Goal: Task Accomplishment & Management: Complete application form

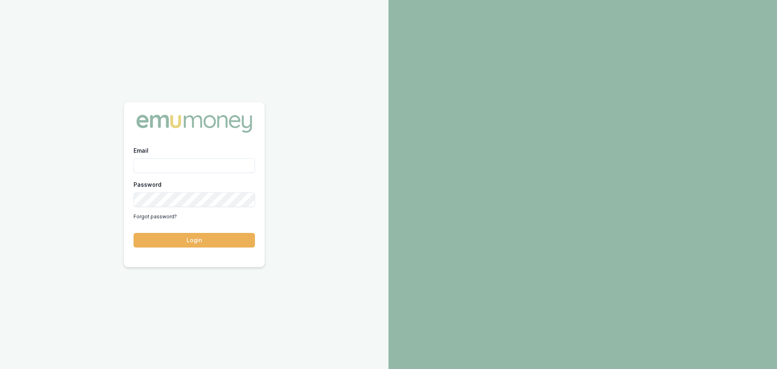
click at [192, 166] on input "Email" at bounding box center [193, 165] width 121 height 15
type input "erin.shield@emumoney.com.au"
click at [217, 247] on div "Email erin.shield@emumoney.com.au Password Forgot password? Login" at bounding box center [194, 201] width 141 height 112
click at [199, 238] on button "Login" at bounding box center [193, 240] width 121 height 15
click at [0, 204] on html "Email erin.shield@emumoney.com.au Password Forgot password? Login" at bounding box center [388, 184] width 777 height 369
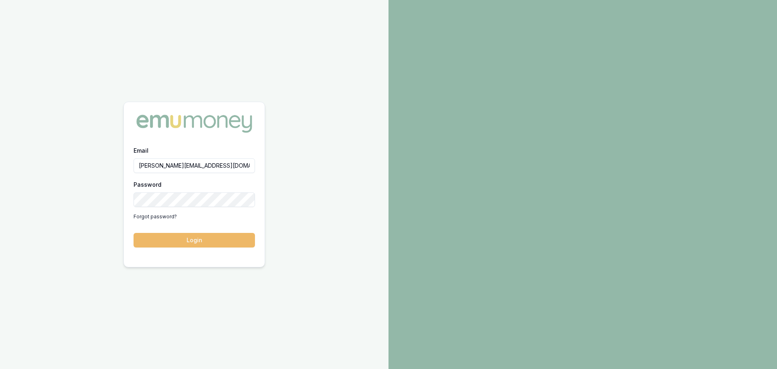
click at [213, 239] on button "Login" at bounding box center [193, 240] width 121 height 15
click at [388, 135] on div at bounding box center [582, 184] width 388 height 369
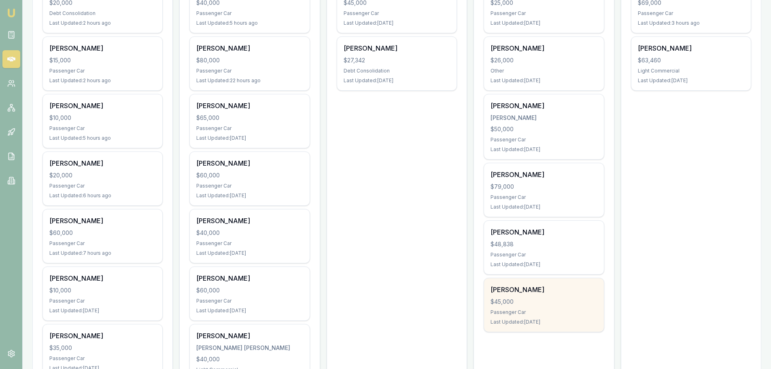
scroll to position [243, 0]
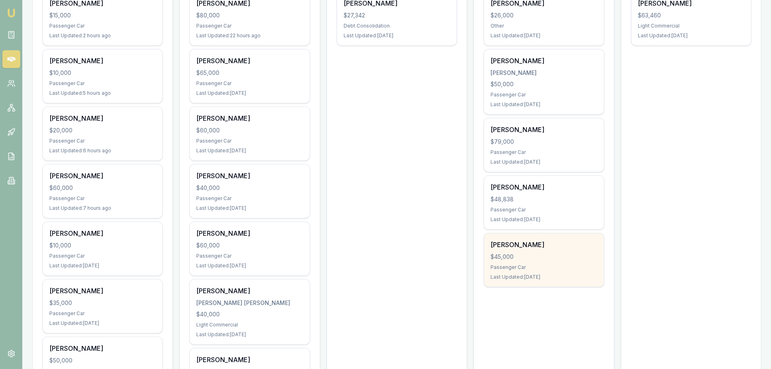
click at [563, 262] on div "Ramaine Ma'asi $45,000 Passenger Car Last Updated: 78 days ago" at bounding box center [543, 259] width 119 height 53
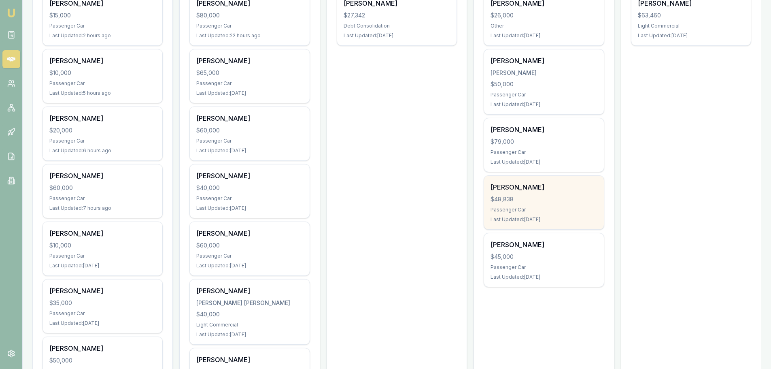
click at [524, 210] on div "Passenger Car" at bounding box center [543, 209] width 106 height 6
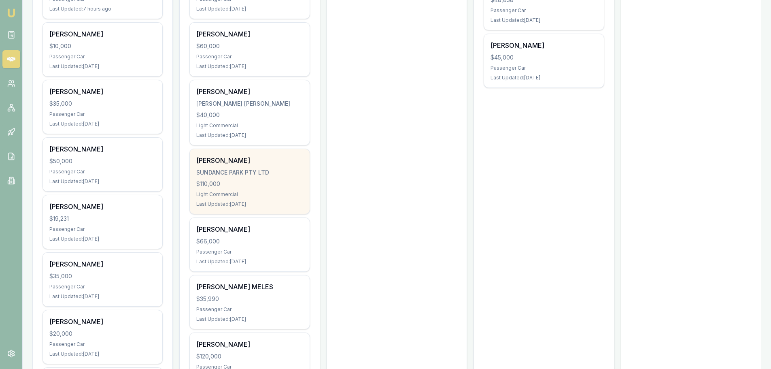
scroll to position [445, 0]
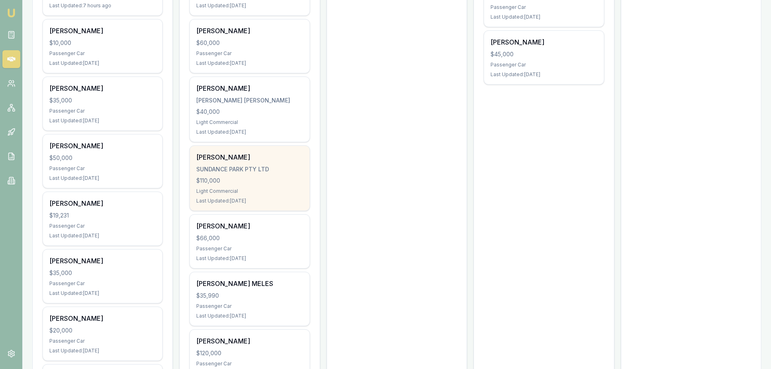
click at [249, 173] on div "NAOMI ABDILLA SUNDANCE PARK PTY LTD $110,000 Light Commercial Last Updated: 3 d…" at bounding box center [249, 178] width 119 height 65
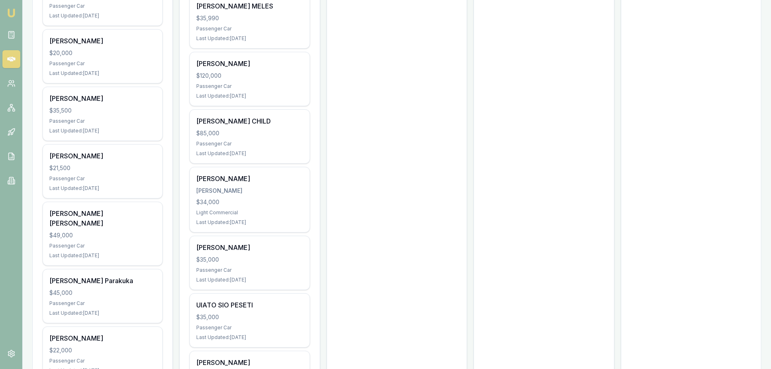
scroll to position [728, 0]
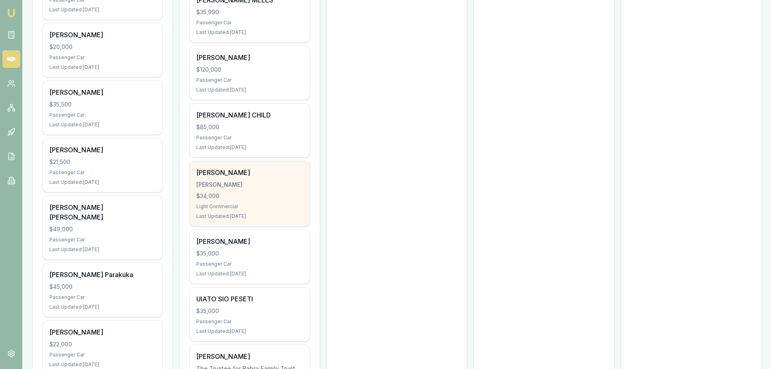
click at [239, 189] on div "HEIDI BOOTH BOOTH, HEIDI $34,000 Light Commercial Last Updated: 5 days ago" at bounding box center [249, 193] width 119 height 65
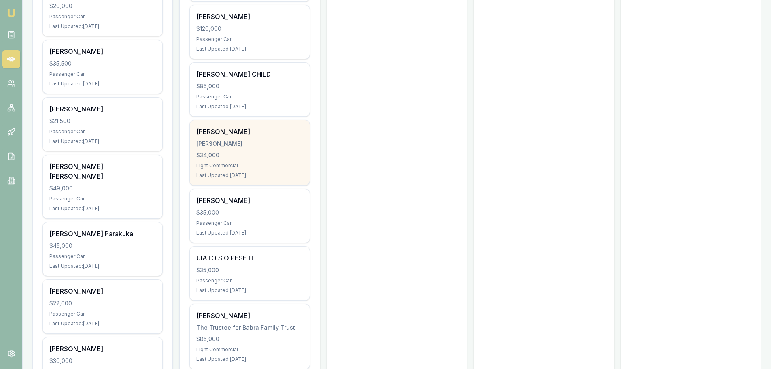
scroll to position [809, 0]
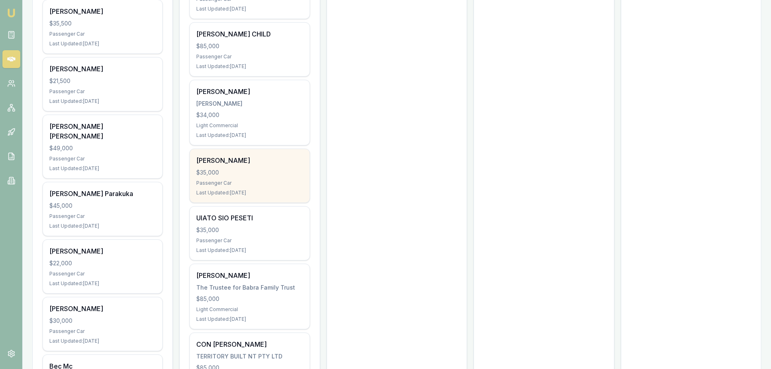
click at [229, 176] on div "$35,000" at bounding box center [249, 172] width 106 height 8
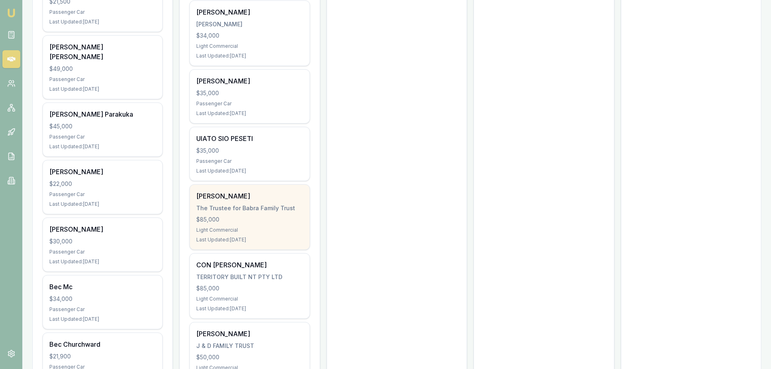
scroll to position [890, 0]
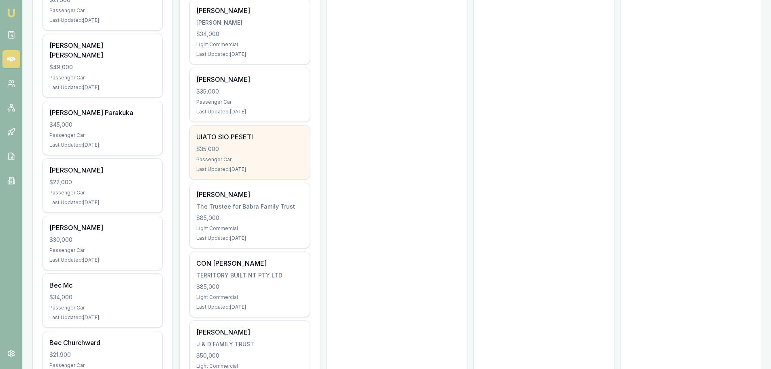
click at [256, 140] on div "UIATO SIO PESETI" at bounding box center [249, 137] width 106 height 10
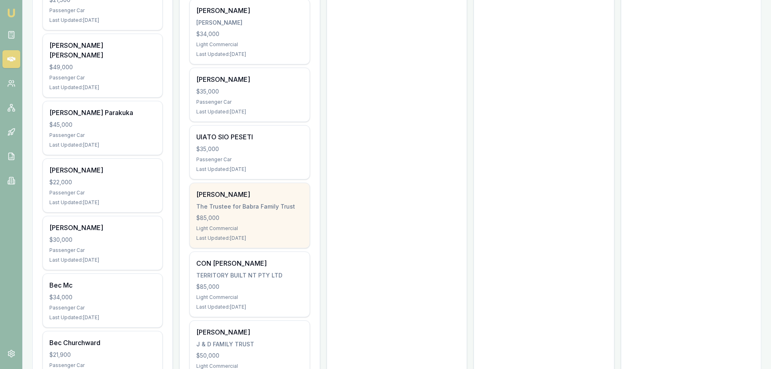
click at [247, 212] on div "GANEEV BABRA The Trustee for Babra Family Trust $85,000 Light Commercial Last U…" at bounding box center [249, 215] width 119 height 65
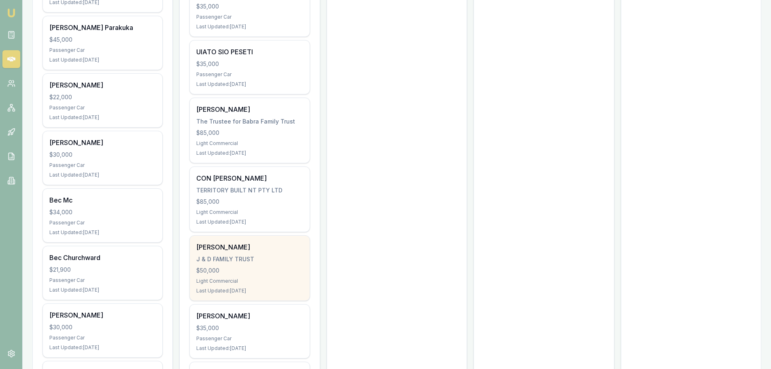
scroll to position [1011, 0]
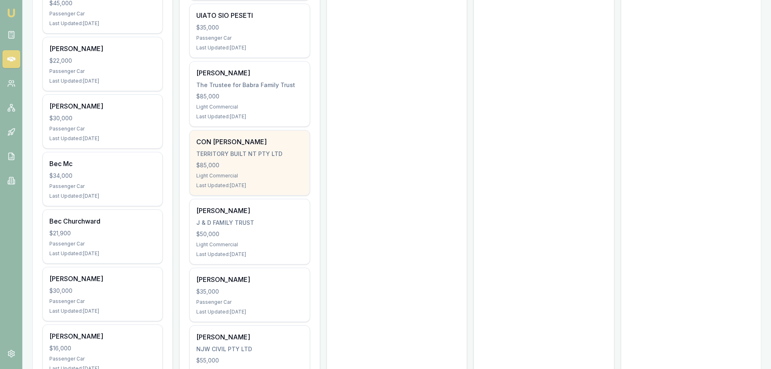
click at [264, 155] on div "TERRITORY BUILT NT PTY LTD" at bounding box center [249, 154] width 106 height 8
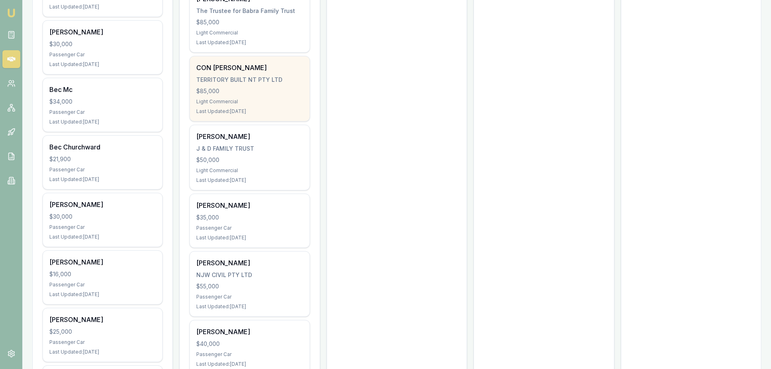
scroll to position [1092, 0]
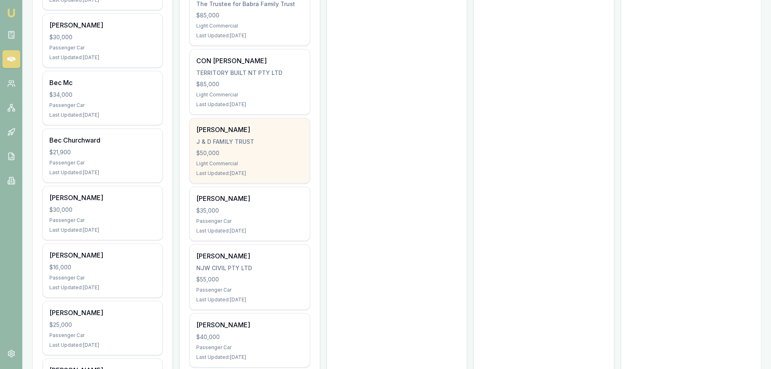
click at [270, 132] on div "DELROY GONSALVES" at bounding box center [249, 130] width 106 height 10
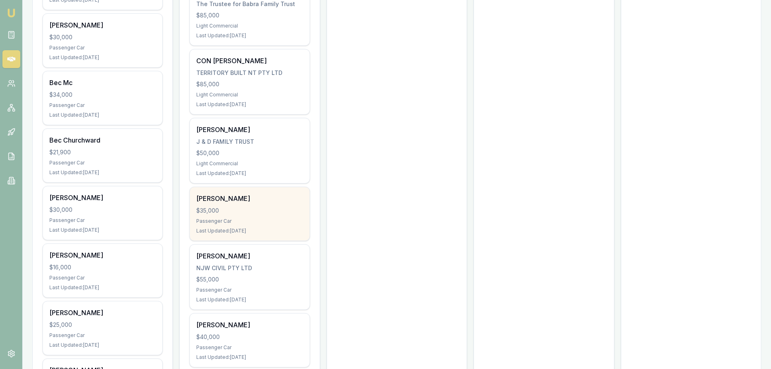
scroll to position [1133, 0]
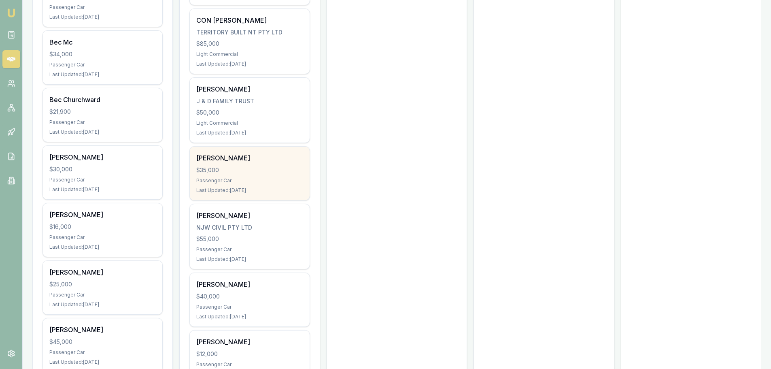
click at [254, 164] on div "Janice Bray $35,000 Passenger Car Last Updated: 8 days ago" at bounding box center [249, 172] width 119 height 53
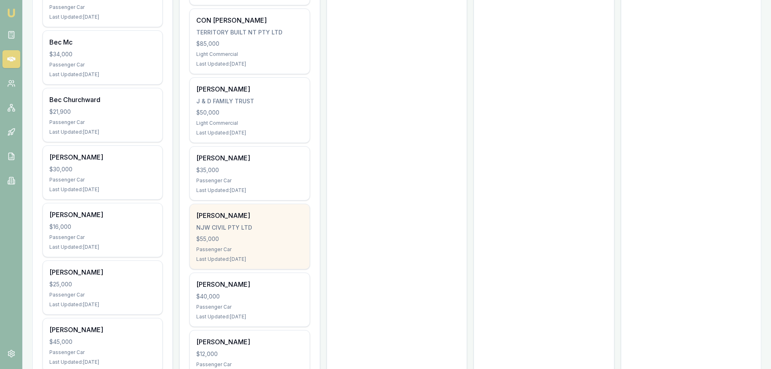
click at [248, 222] on div "NICK WILLIAMS NJW CIVIL PTY LTD $55,000 Passenger Car Last Updated: 11 days ago" at bounding box center [249, 236] width 119 height 65
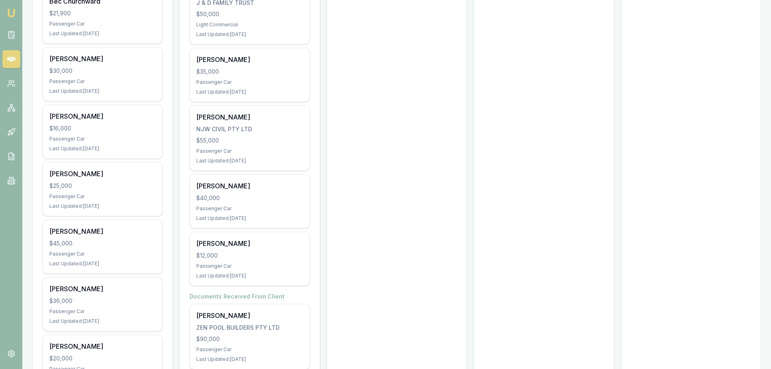
scroll to position [1254, 0]
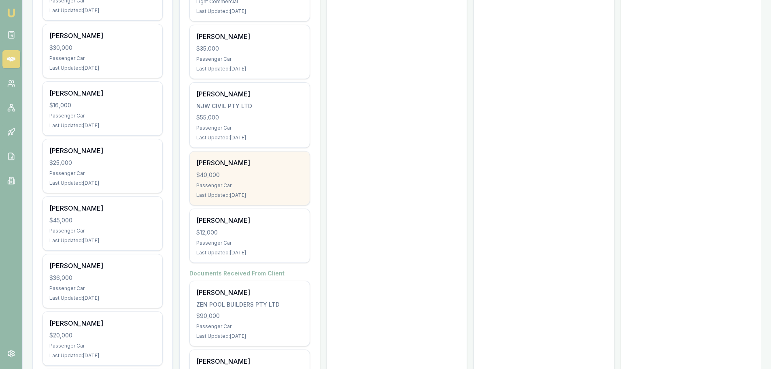
click at [234, 162] on div "SAMUEL PRIMROSE" at bounding box center [249, 163] width 106 height 10
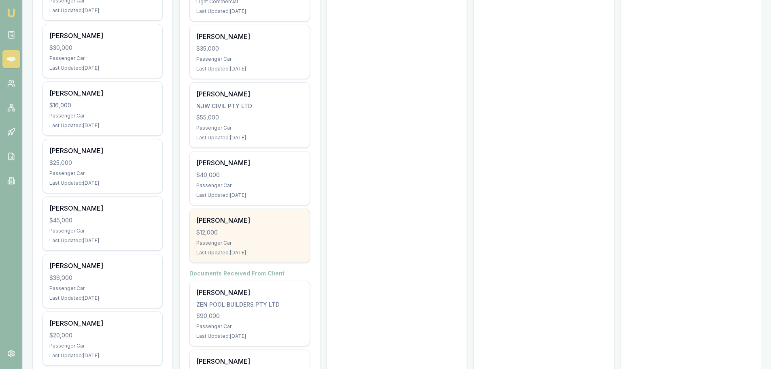
click at [276, 227] on div "DEBRA MONCRIEFF $12,000 Passenger Car Last Updated: 15 days ago" at bounding box center [249, 235] width 119 height 53
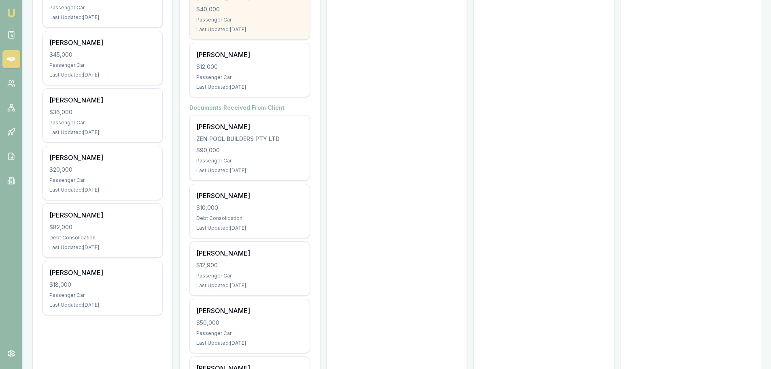
scroll to position [1456, 0]
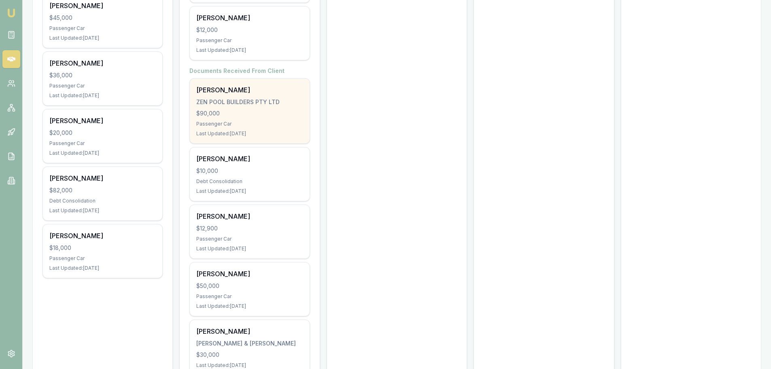
click at [223, 110] on div "$90,000" at bounding box center [249, 113] width 106 height 8
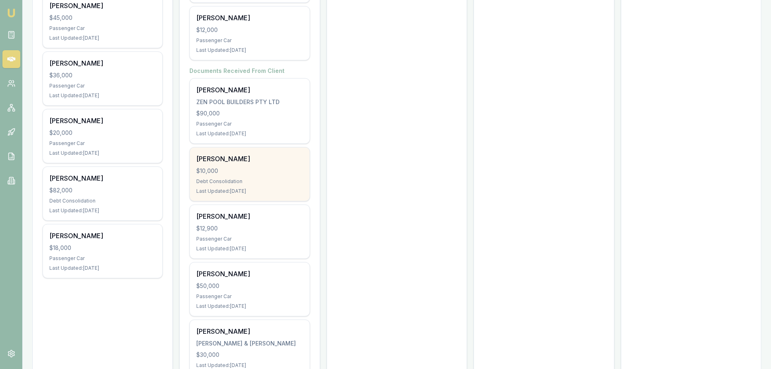
click at [281, 170] on div "$10,000" at bounding box center [249, 171] width 106 height 8
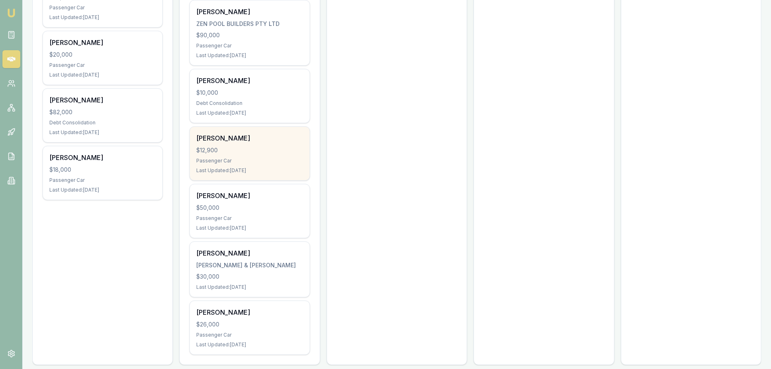
scroll to position [1537, 0]
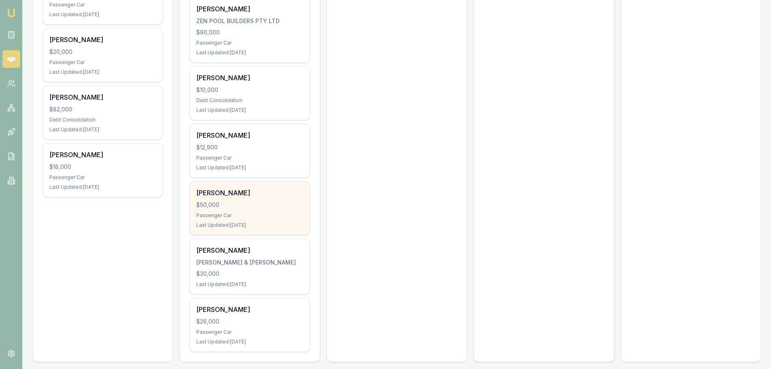
click at [276, 201] on div "$50,000" at bounding box center [249, 205] width 106 height 8
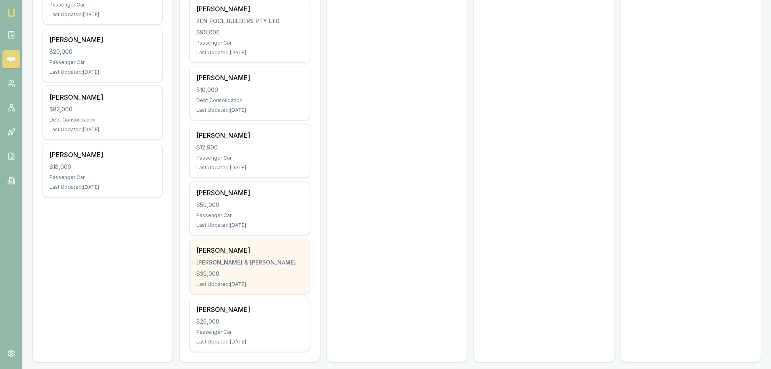
click at [261, 268] on div "SALLY EDWARDS R.D EDWARDS & S EDWARDS $30,000 Last Updated: 40 days ago" at bounding box center [249, 266] width 119 height 55
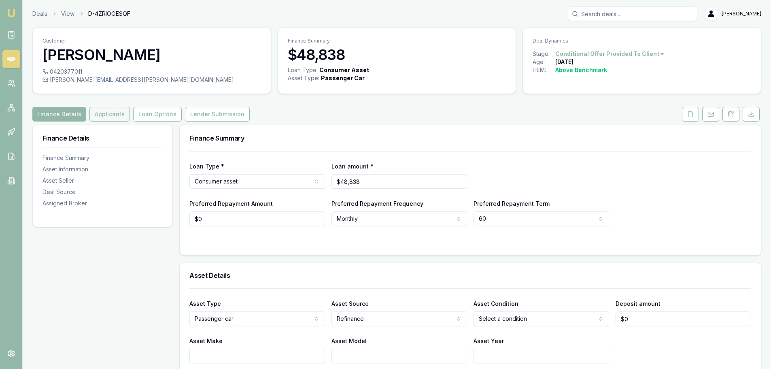
click at [106, 114] on button "Applicants" at bounding box center [109, 114] width 40 height 15
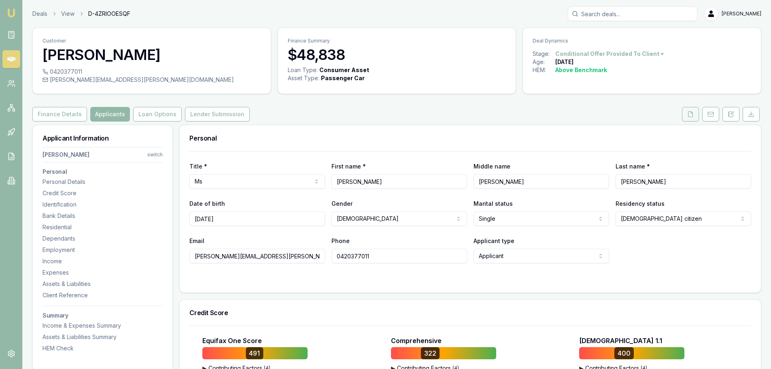
click at [689, 116] on icon at bounding box center [690, 113] width 4 height 5
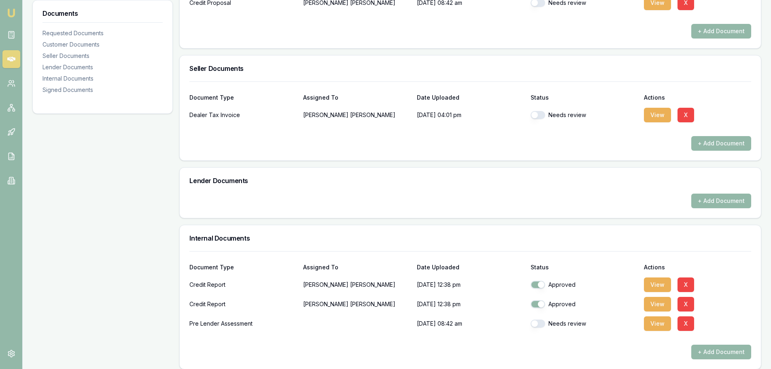
scroll to position [445, 0]
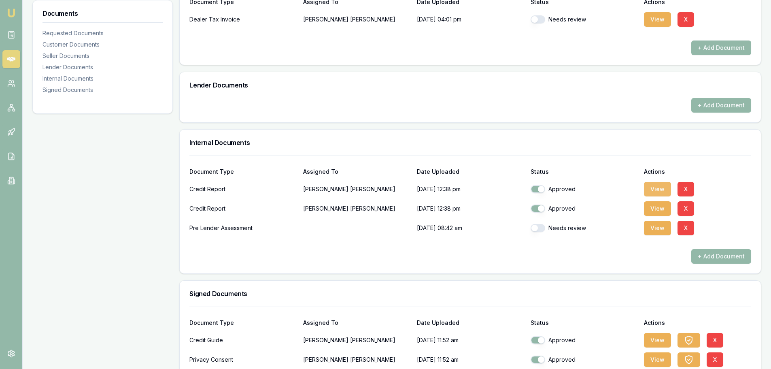
click at [652, 184] on button "View" at bounding box center [657, 189] width 27 height 15
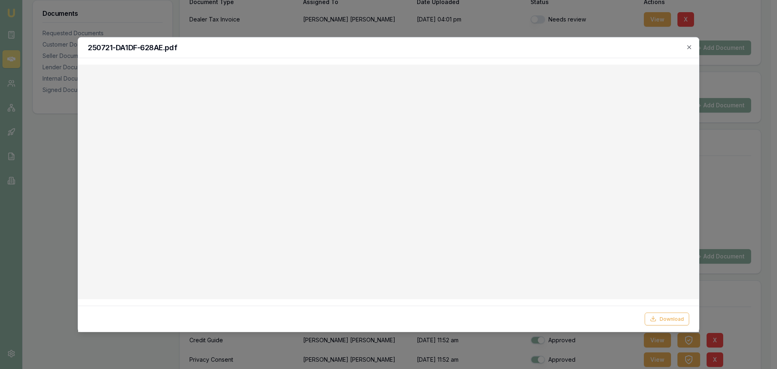
click at [688, 43] on div "250721-DA1DF-628AE.pdf" at bounding box center [388, 47] width 621 height 21
click at [690, 48] on icon "button" at bounding box center [689, 47] width 6 height 6
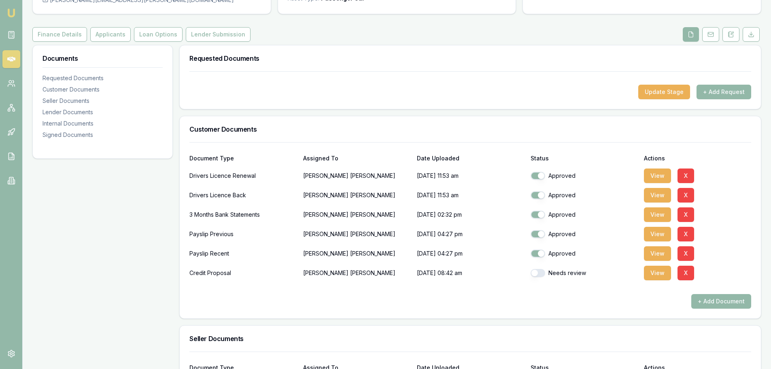
scroll to position [0, 0]
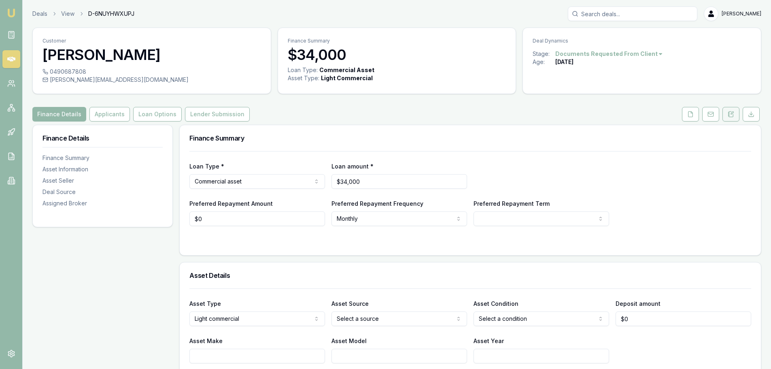
click at [734, 112] on button at bounding box center [730, 114] width 17 height 15
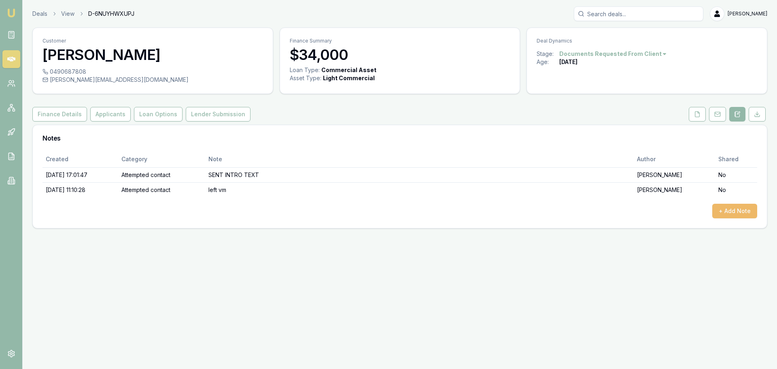
click at [737, 214] on button "+ Add Note" at bounding box center [734, 210] width 45 height 15
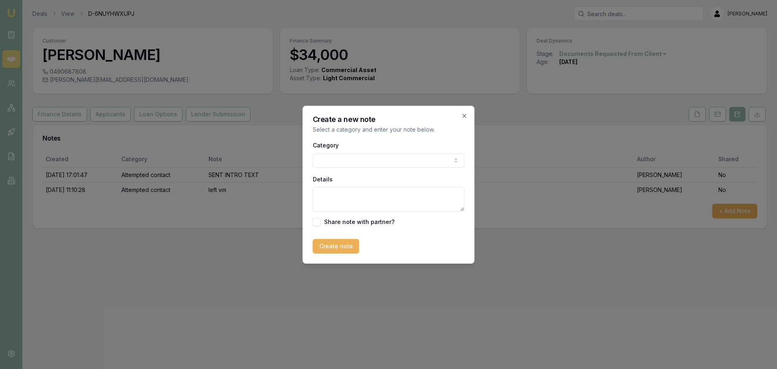
click at [365, 159] on body "Emu Broker Deals View D-6NUYHWXUPJ Erin Shield Toggle Menu Customer HEIDI BOOTH…" at bounding box center [388, 184] width 777 height 369
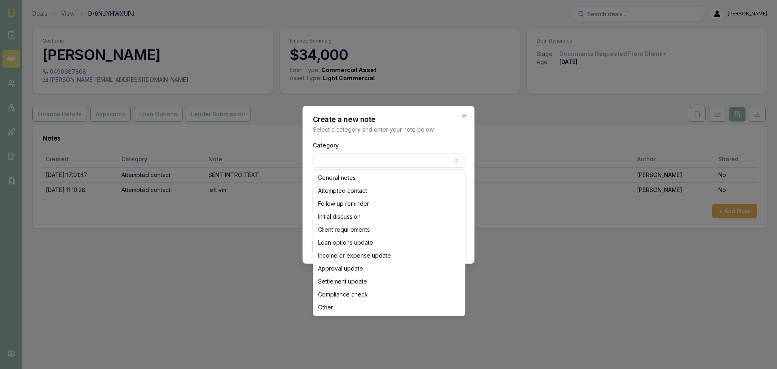
select select "ATTEMPTED_CONTACT"
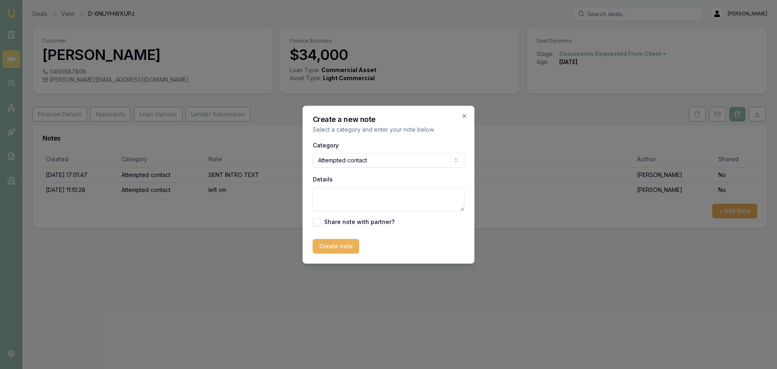
click at [345, 197] on textarea "Details" at bounding box center [389, 199] width 152 height 24
click at [363, 194] on textarea "Details" at bounding box center [389, 199] width 152 height 24
type textarea "left VM and sent text"
click at [336, 249] on button "Create note" at bounding box center [336, 246] width 47 height 15
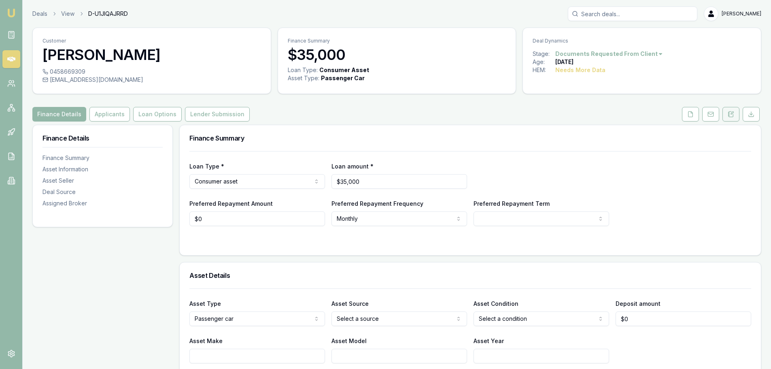
click at [728, 114] on icon at bounding box center [728, 114] width 1 height 0
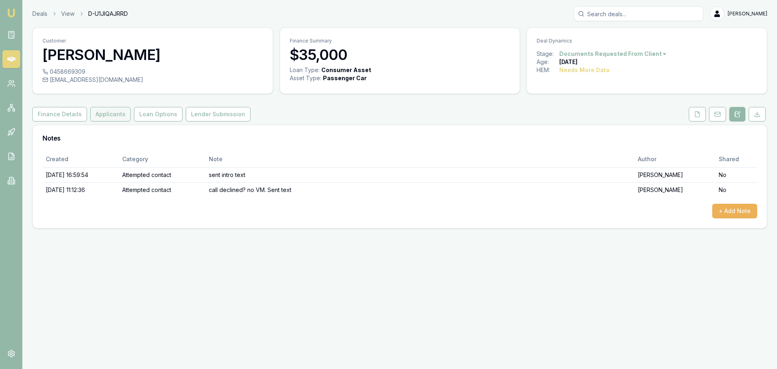
click at [107, 113] on button "Applicants" at bounding box center [110, 114] width 40 height 15
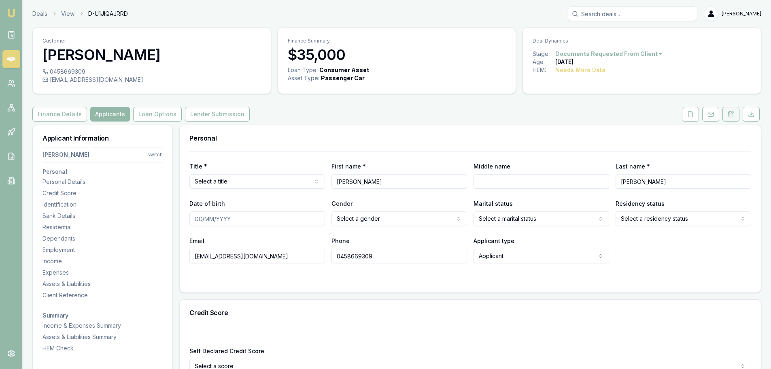
click at [733, 109] on button at bounding box center [730, 114] width 17 height 15
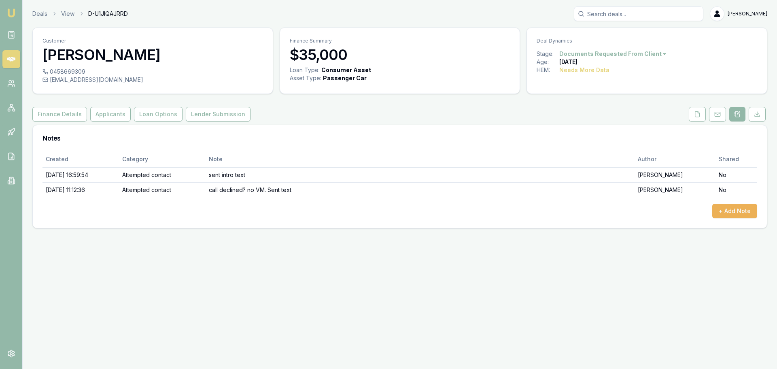
click at [389, 111] on div "Finance Details Applicants Loan Options Lender Submission" at bounding box center [399, 114] width 735 height 15
click at [385, 112] on div "Finance Details Applicants Loan Options Lender Submission" at bounding box center [399, 114] width 735 height 15
click at [123, 116] on button "Applicants" at bounding box center [110, 114] width 40 height 15
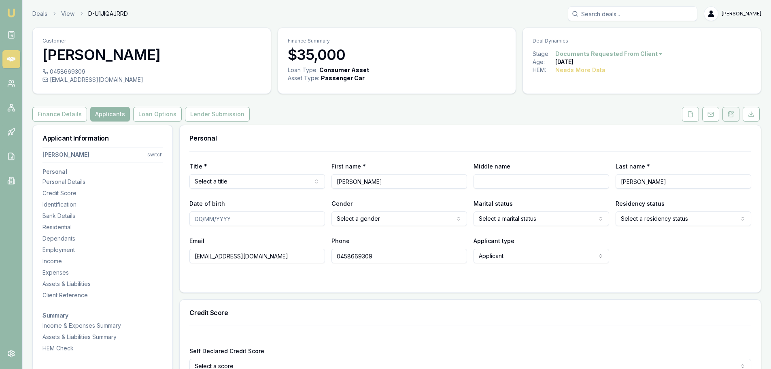
click at [729, 114] on icon at bounding box center [730, 114] width 6 height 6
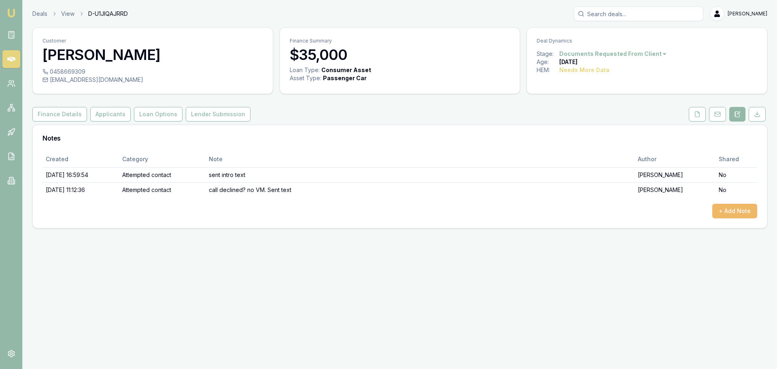
click at [735, 212] on button "+ Add Note" at bounding box center [734, 210] width 45 height 15
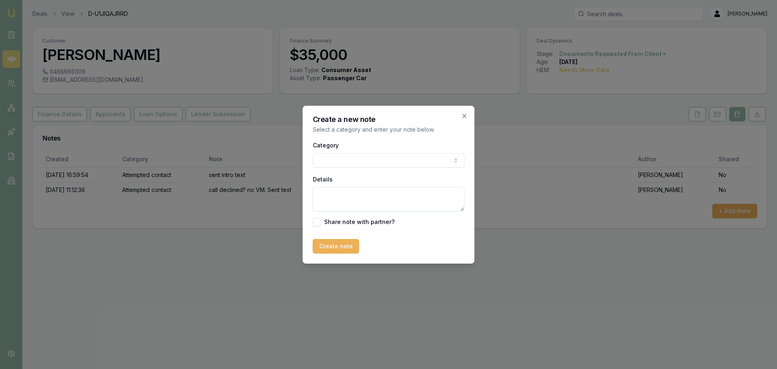
click at [356, 159] on body "Emu Broker Deals View D-U1JIQAJRRD Erin Shield Toggle Menu Customer JAMES MORRI…" at bounding box center [388, 184] width 777 height 369
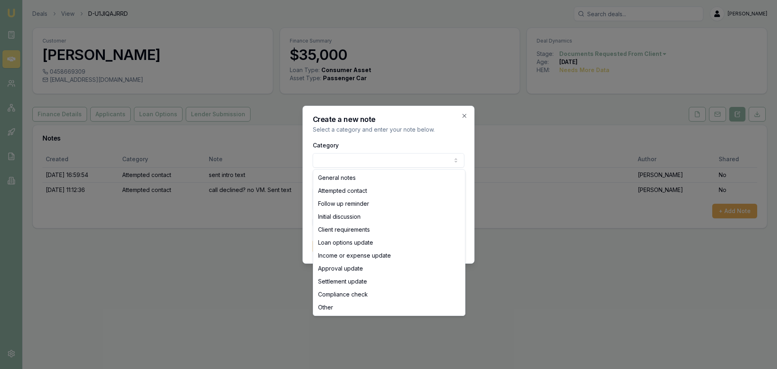
select select "ATTEMPTED_CONTACT"
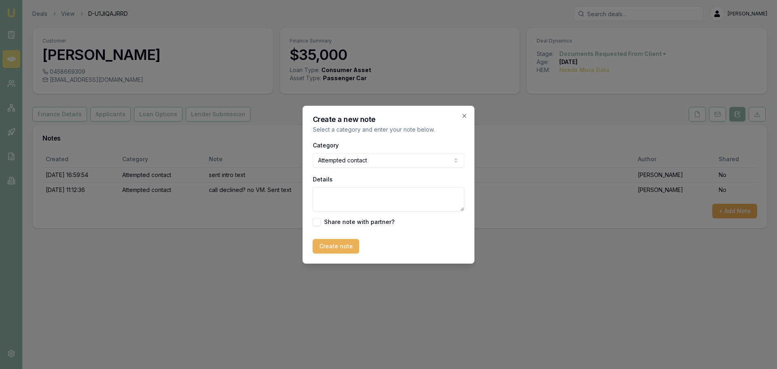
click at [354, 191] on textarea "Details" at bounding box center [389, 199] width 152 height 24
type textarea "client requested call back at 3pm"
click at [337, 248] on button "Create note" at bounding box center [336, 246] width 47 height 15
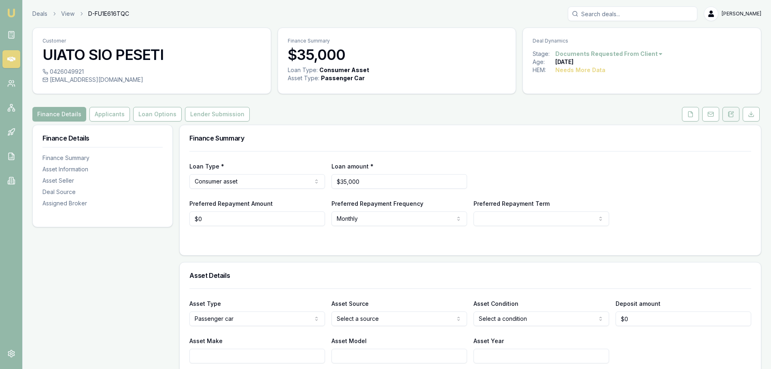
click at [728, 112] on icon at bounding box center [730, 114] width 6 height 6
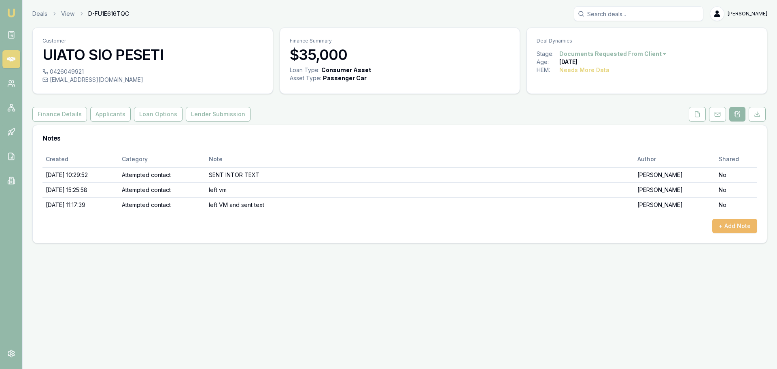
click at [750, 226] on button "+ Add Note" at bounding box center [734, 225] width 45 height 15
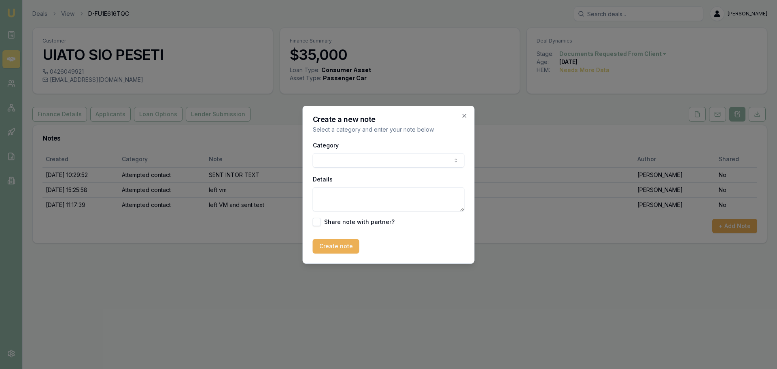
click at [392, 153] on body "Emu Broker Deals View D-FU1E616TQC [PERSON_NAME] Shield Toggle Menu Customer UI…" at bounding box center [388, 184] width 777 height 369
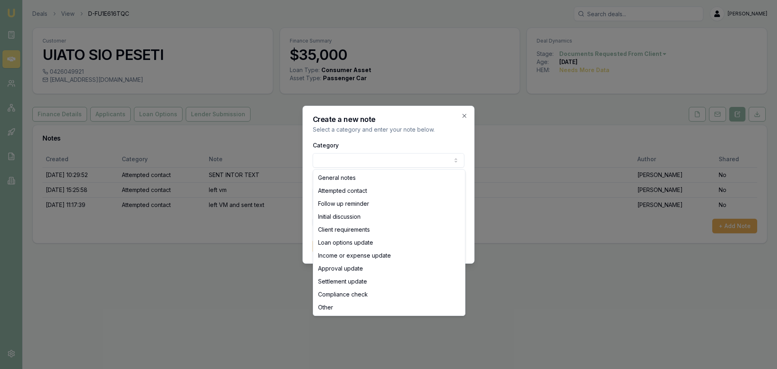
select select "ATTEMPTED_CONTACT"
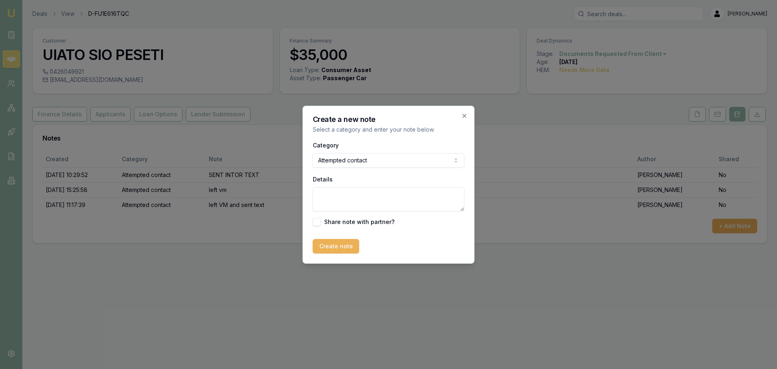
click at [374, 205] on textarea "Details" at bounding box center [389, 199] width 152 height 24
type textarea "rejected my call while leaving a VM. sent text"
click at [337, 244] on button "Create note" at bounding box center [336, 246] width 47 height 15
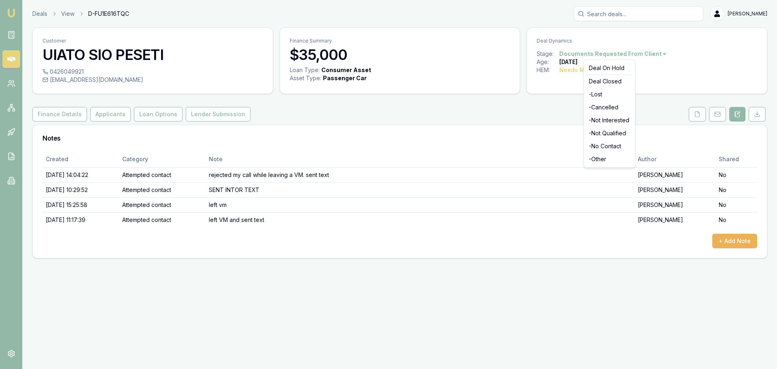
click at [653, 54] on html "Emu Broker Deals View D-FU1E616TQC Erin Shield Toggle Menu Customer UIATO SIO P…" at bounding box center [388, 184] width 777 height 369
click at [611, 145] on div "- No Contact" at bounding box center [609, 146] width 48 height 13
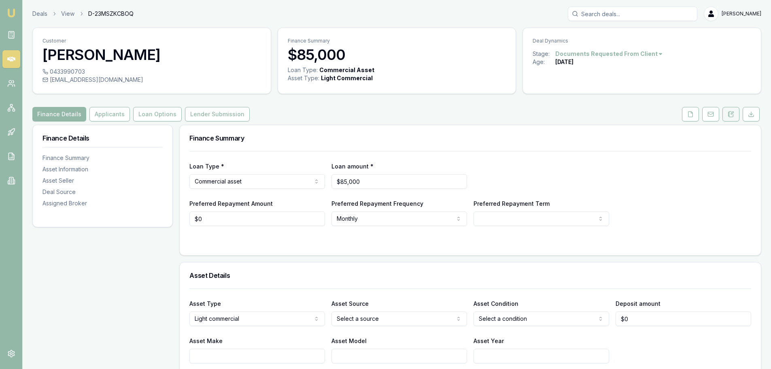
click at [728, 118] on button at bounding box center [730, 114] width 17 height 15
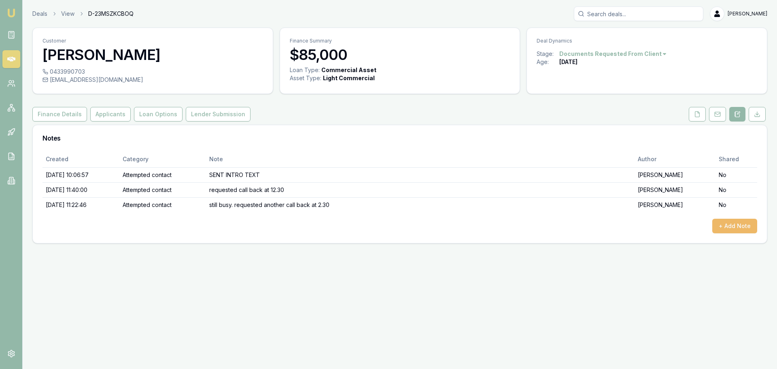
click at [732, 224] on button "+ Add Note" at bounding box center [734, 225] width 45 height 15
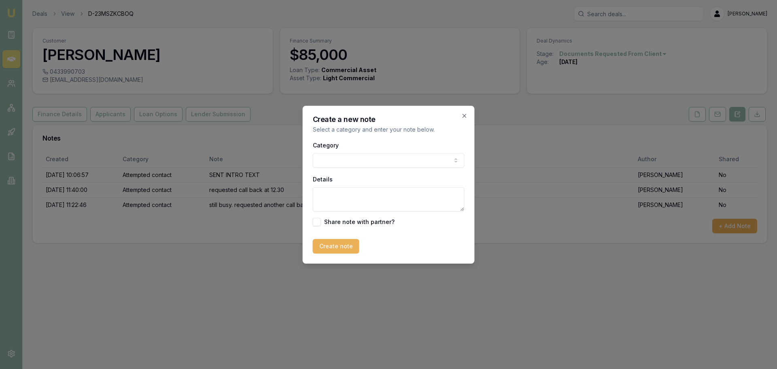
click at [394, 161] on body "Emu Broker Deals View D-23MSZKCBOQ [PERSON_NAME] Shield Toggle Menu Customer [P…" at bounding box center [388, 184] width 777 height 369
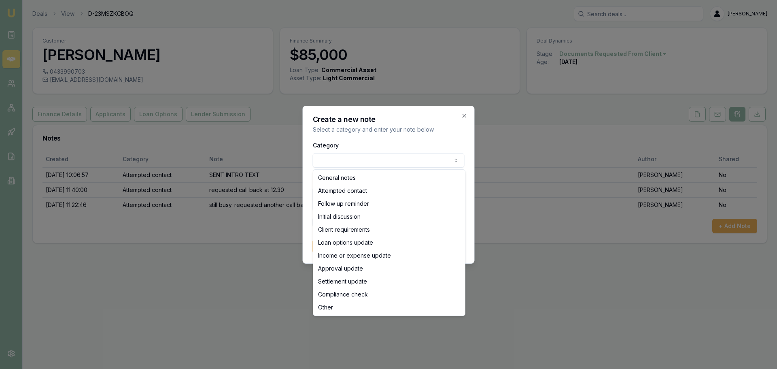
select select "ATTEMPTED_CONTACT"
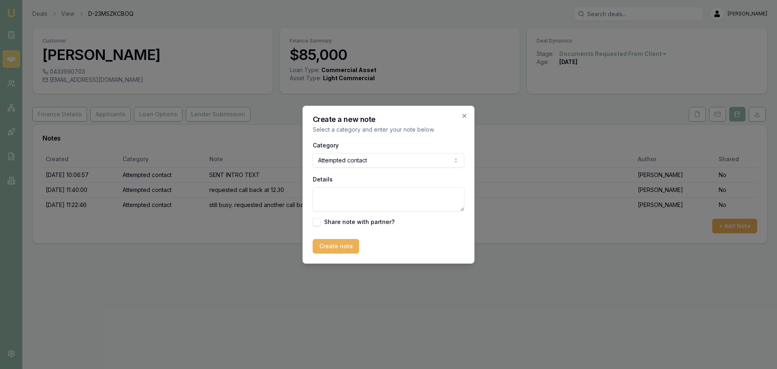
click at [361, 201] on textarea "Details" at bounding box center [389, 199] width 152 height 24
type textarea "sent text"
click at [335, 248] on button "Create note" at bounding box center [336, 246] width 47 height 15
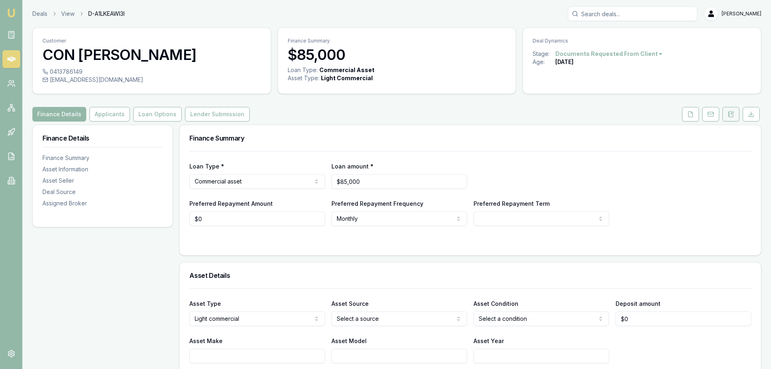
click at [733, 109] on button at bounding box center [730, 114] width 17 height 15
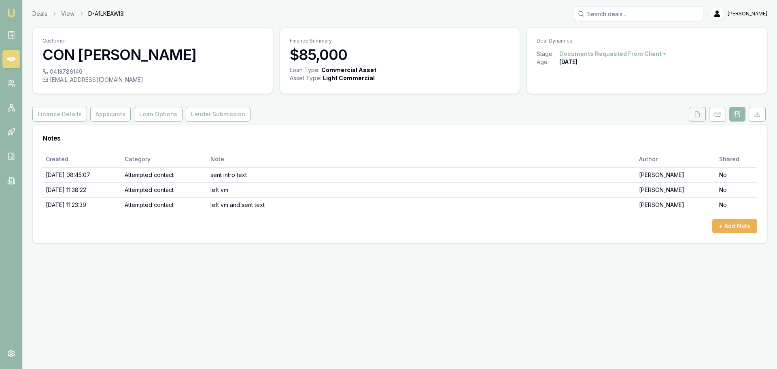
click at [693, 110] on button at bounding box center [696, 114] width 17 height 15
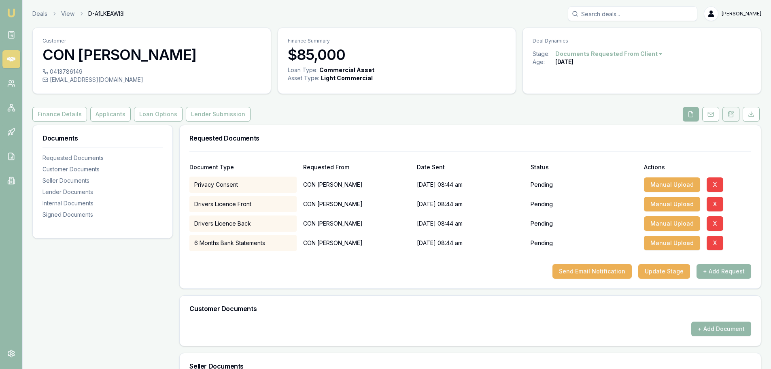
click at [727, 110] on button at bounding box center [730, 114] width 17 height 15
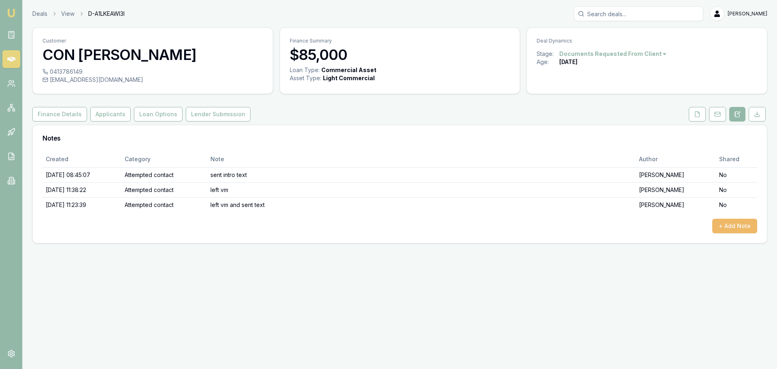
click at [746, 226] on button "+ Add Note" at bounding box center [734, 225] width 45 height 15
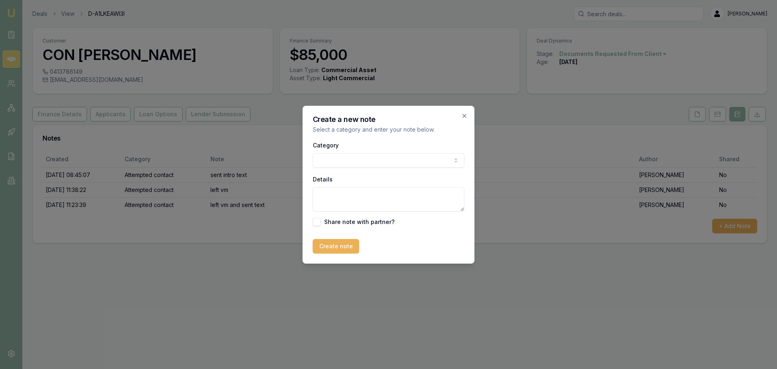
click at [368, 161] on body "Emu Broker Deals View D-A1LKEAWI3I Erin Shield Toggle Menu Customer CON POULOS …" at bounding box center [388, 184] width 777 height 369
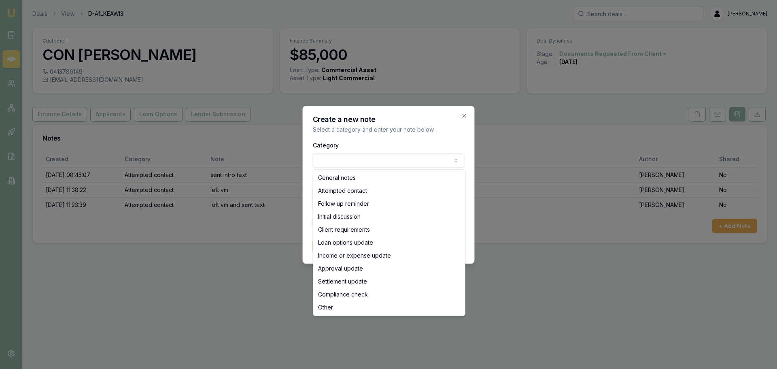
select select "ATTEMPTED_CONTACT"
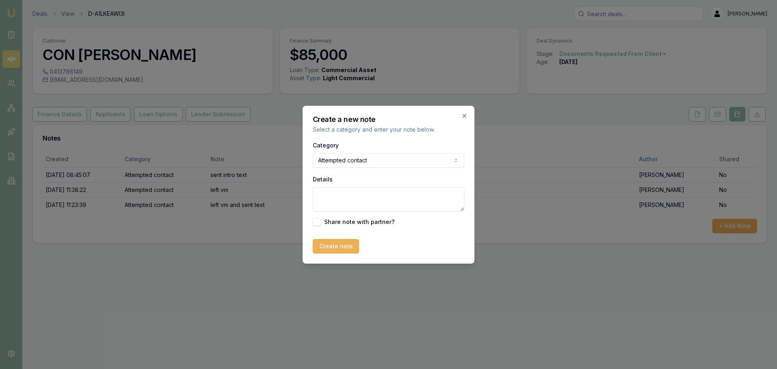
click at [361, 197] on textarea "Details" at bounding box center [389, 199] width 152 height 24
type textarea "left VM and sent text"
click at [337, 248] on button "Create note" at bounding box center [336, 246] width 47 height 15
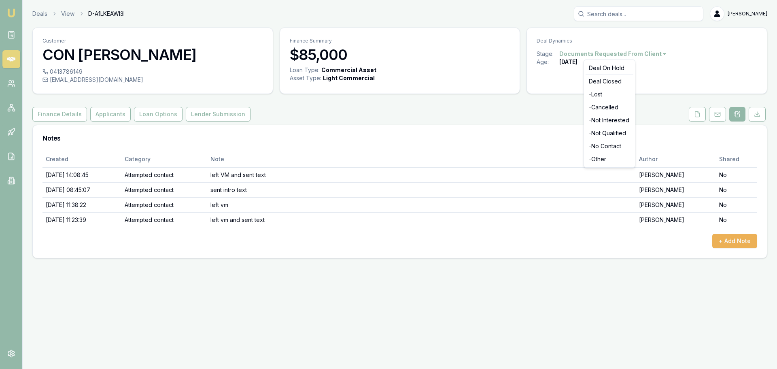
click at [650, 54] on html "Emu Broker Deals View D-A1LKEAWI3I Erin Shield Toggle Menu Customer CON POULOS …" at bounding box center [388, 184] width 777 height 369
click at [618, 146] on div "- No Contact" at bounding box center [609, 146] width 48 height 13
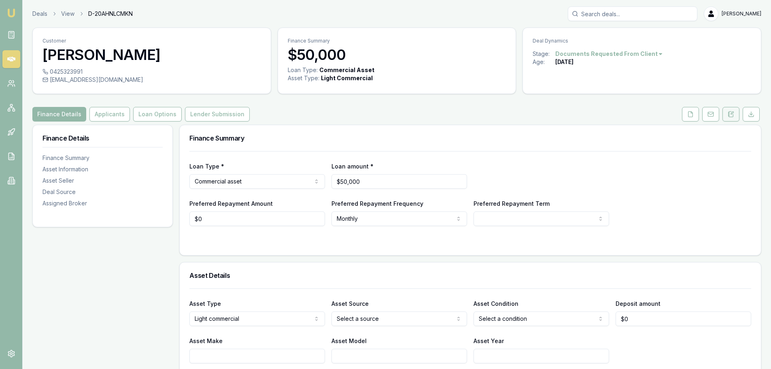
click at [733, 113] on icon at bounding box center [732, 113] width 2 height 2
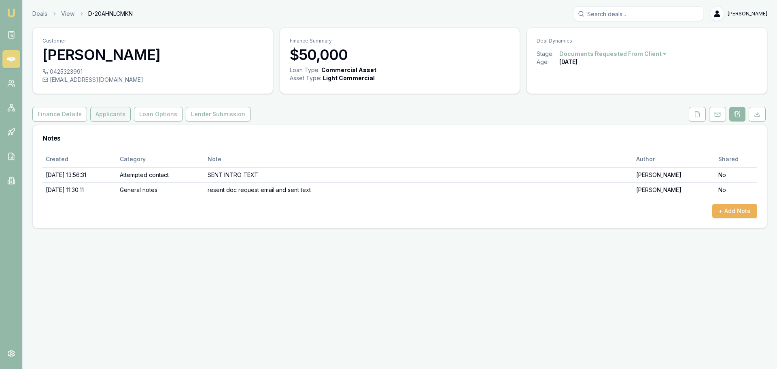
click at [103, 111] on button "Applicants" at bounding box center [110, 114] width 40 height 15
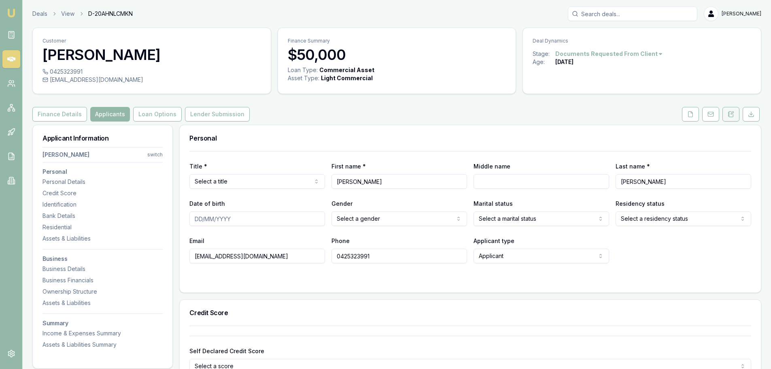
drag, startPoint x: 735, startPoint y: 113, endPoint x: 735, endPoint y: 119, distance: 6.1
click at [735, 113] on button at bounding box center [730, 114] width 17 height 15
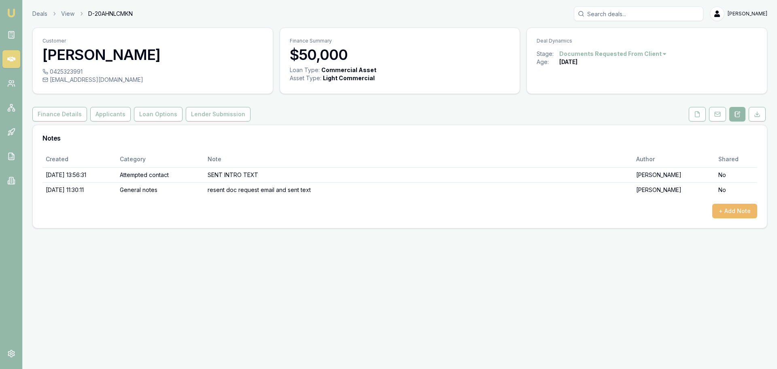
click at [737, 206] on button "+ Add Note" at bounding box center [734, 210] width 45 height 15
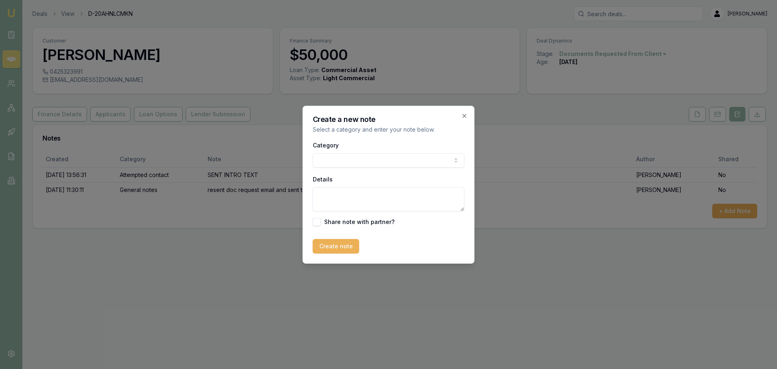
click at [401, 159] on body "Emu Broker Deals View D-20AHNLCMKN Erin Shield Toggle Menu Customer DELROY GONS…" at bounding box center [388, 184] width 777 height 369
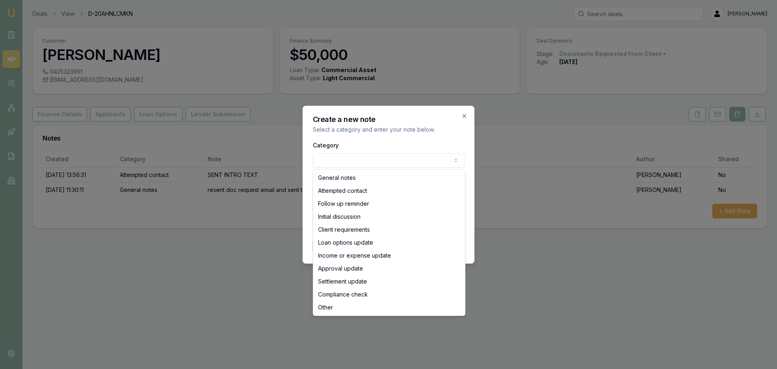
select select "ATTEMPTED_CONTACT"
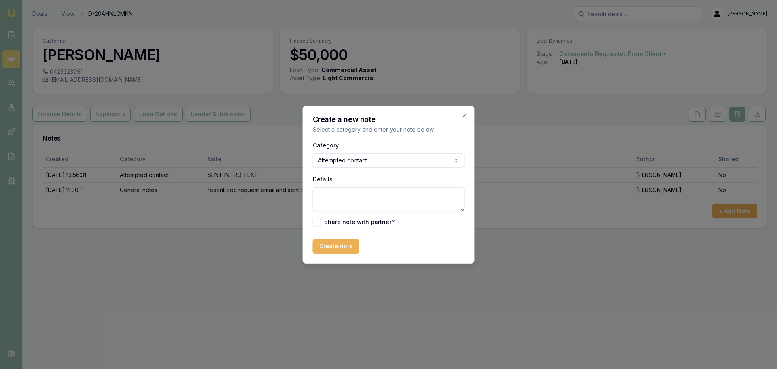
click at [384, 195] on textarea "Details" at bounding box center [389, 199] width 152 height 24
type textarea "sent text"
click at [327, 248] on button "Create note" at bounding box center [336, 246] width 47 height 15
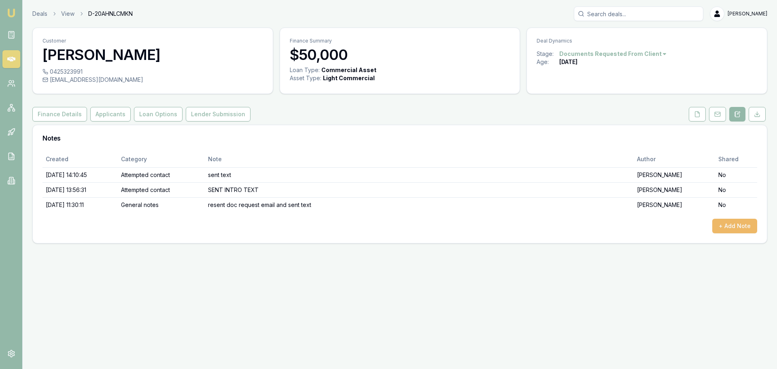
click at [733, 231] on button "+ Add Note" at bounding box center [734, 225] width 45 height 15
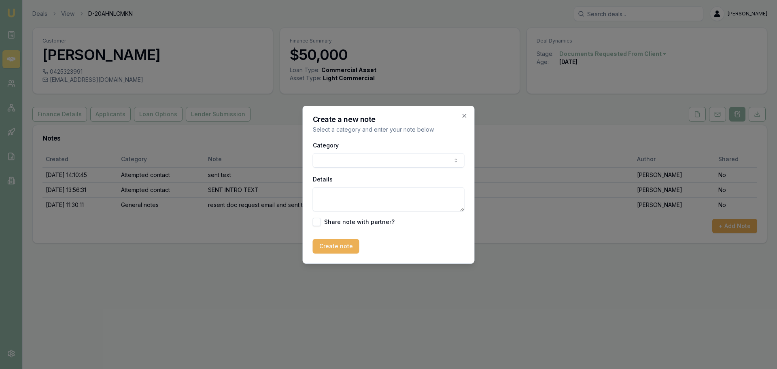
click at [409, 158] on body "Emu Broker Deals View D-20AHNLCMKN Erin Shield Toggle Menu Customer DELROY GONS…" at bounding box center [388, 184] width 777 height 369
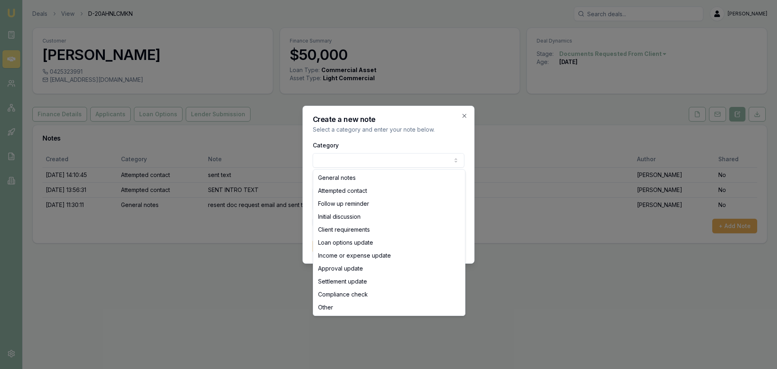
select select "INITIAL_DISCUSSION"
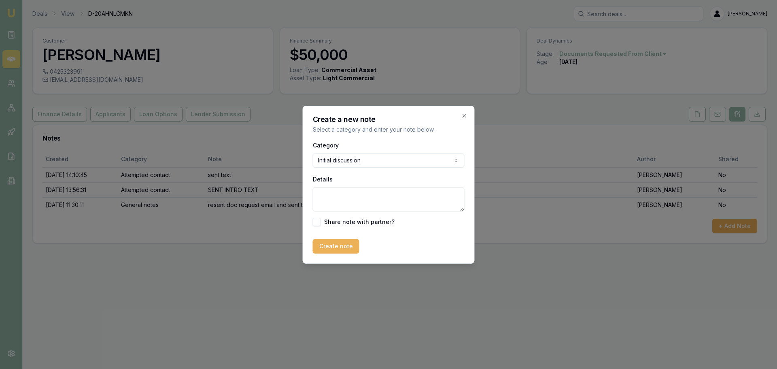
click at [367, 199] on textarea "Details" at bounding box center [389, 199] width 152 height 24
type textarea "w"
type textarea "quoted 10% deposit option at branded finance"
click at [335, 247] on button "Create note" at bounding box center [336, 246] width 47 height 15
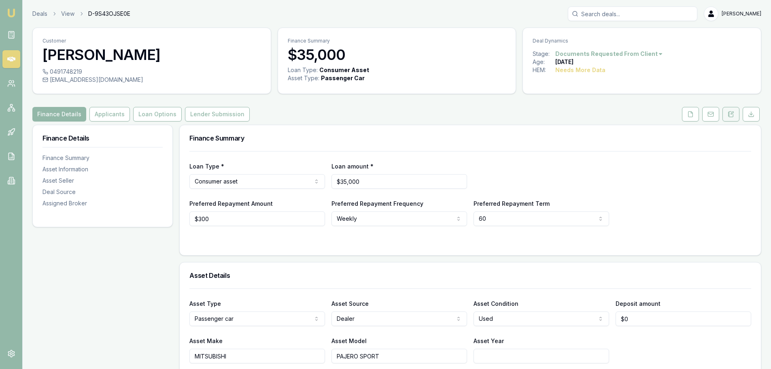
click at [735, 110] on button at bounding box center [730, 114] width 17 height 15
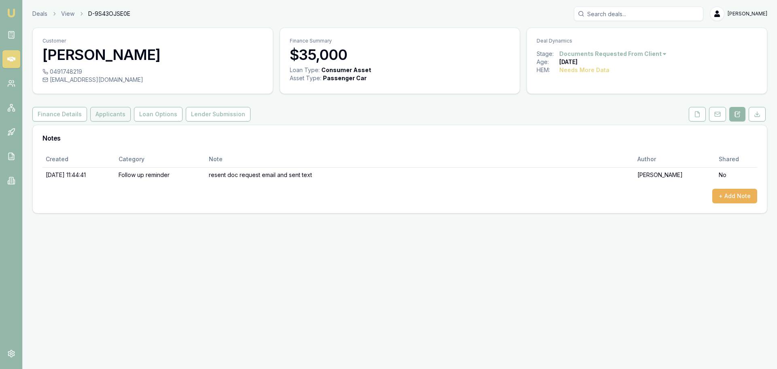
click at [124, 113] on button "Applicants" at bounding box center [110, 114] width 40 height 15
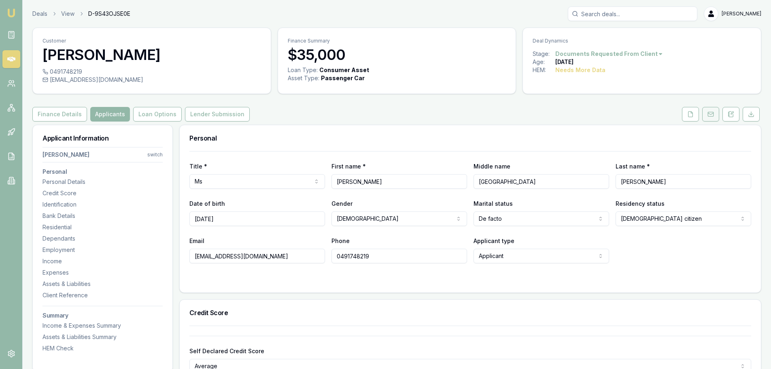
click at [711, 112] on rect at bounding box center [709, 114] width 5 height 4
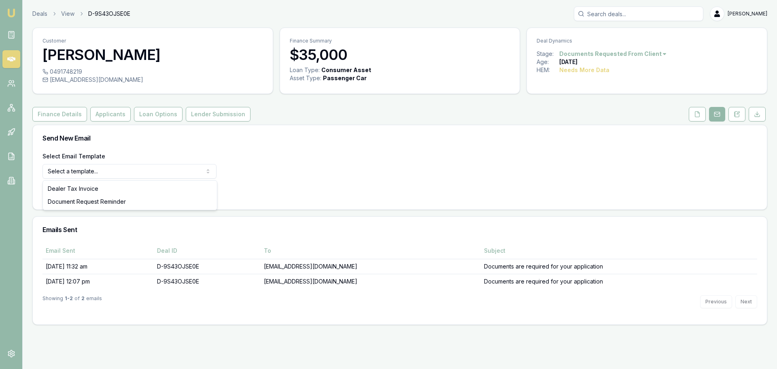
click at [114, 168] on html "Emu Broker Deals View D-9S43OJSE0E [PERSON_NAME] Shield Toggle Menu Customer [P…" at bounding box center [388, 184] width 777 height 369
select select "document-request-reminder"
click at [95, 191] on button "Use Email Template" at bounding box center [76, 192] width 69 height 15
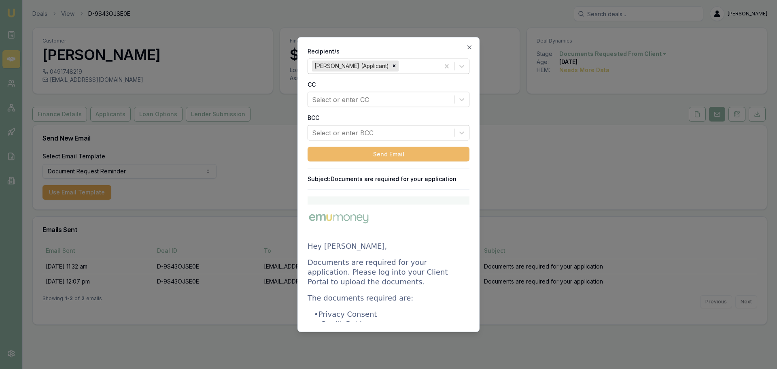
click at [435, 161] on button "Send Email" at bounding box center [388, 153] width 162 height 15
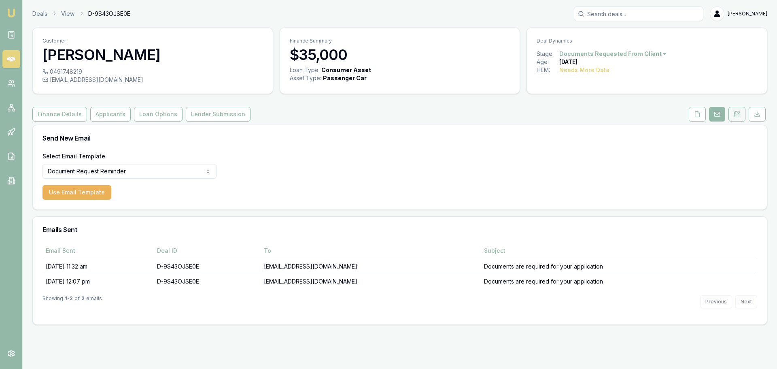
click at [737, 114] on icon at bounding box center [736, 114] width 6 height 6
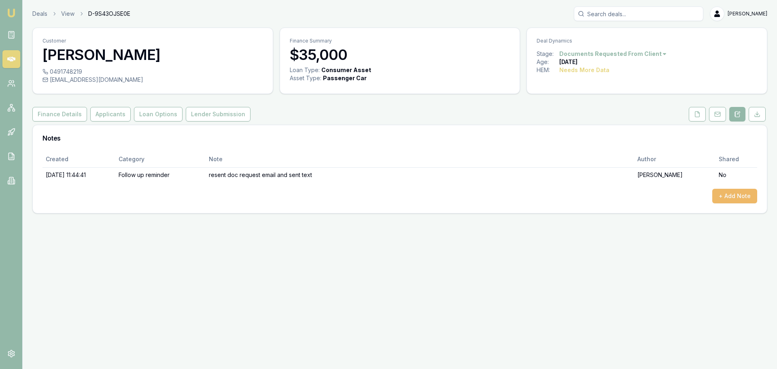
click at [731, 195] on button "+ Add Note" at bounding box center [734, 196] width 45 height 15
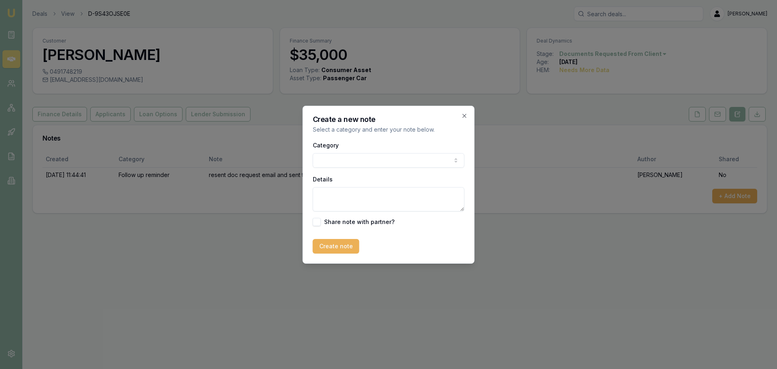
click at [369, 157] on body "Emu Broker Deals View D-9S43OJSE0E Erin Shield Toggle Menu Customer Janice Bray…" at bounding box center [388, 184] width 777 height 369
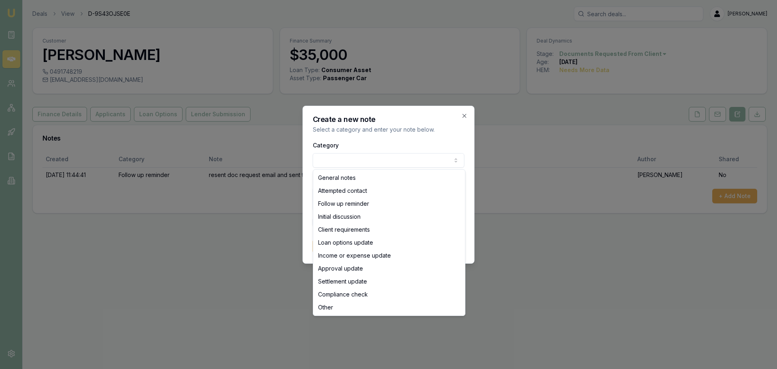
select select "FOLLOW_UP_REMINDER"
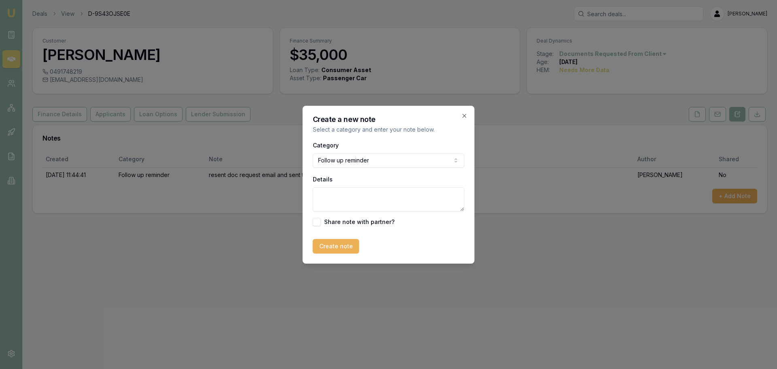
click at [351, 201] on textarea "Details" at bounding box center [389, 199] width 152 height 24
type textarea "resent doc request email and sent text"
click at [323, 244] on button "Create note" at bounding box center [336, 246] width 47 height 15
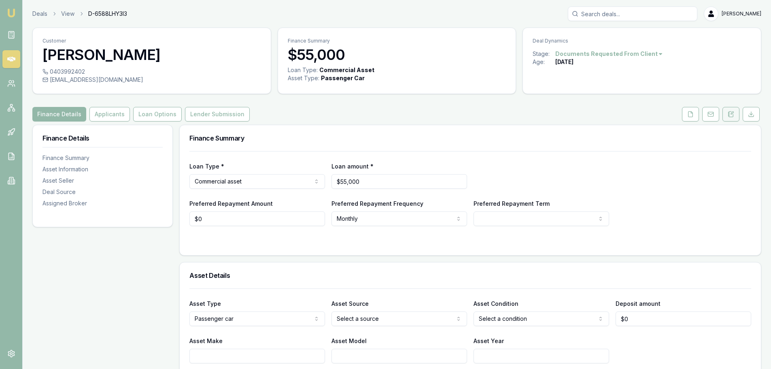
click at [729, 116] on icon at bounding box center [730, 114] width 6 height 6
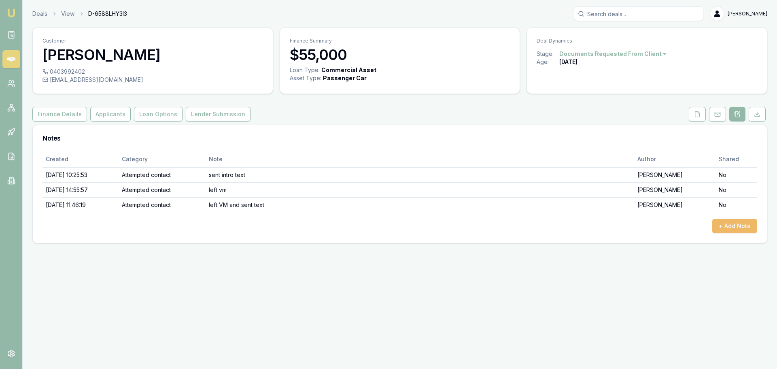
click at [725, 226] on button "+ Add Note" at bounding box center [734, 225] width 45 height 15
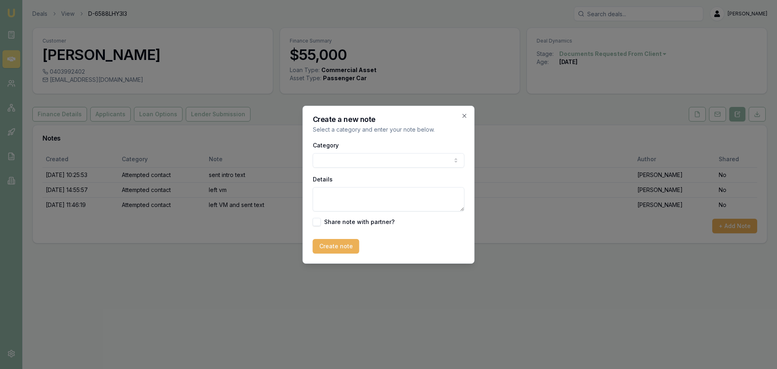
click at [366, 159] on body "Emu Broker Deals View D-6588LHY3I3 [PERSON_NAME] Toggle Menu Customer [PERSON_N…" at bounding box center [388, 184] width 777 height 369
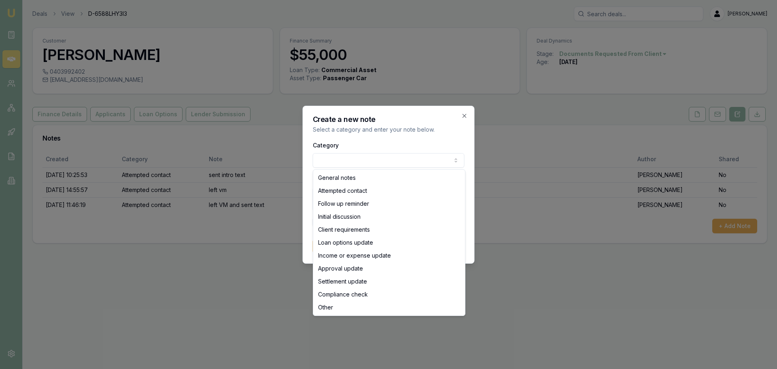
select select "ATTEMPTED_CONTACT"
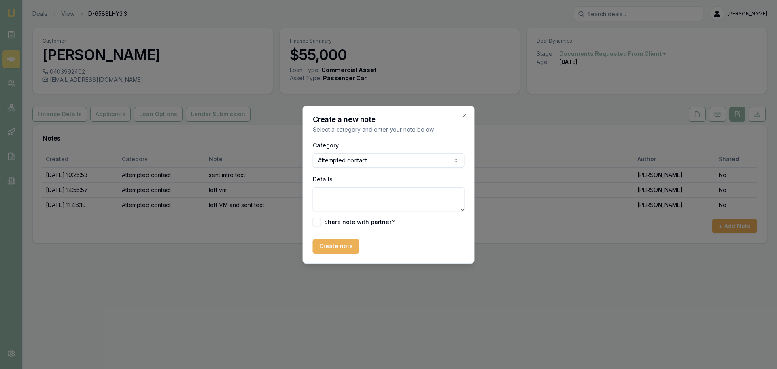
click at [370, 204] on textarea "Details" at bounding box center [389, 199] width 152 height 24
click at [399, 193] on textarea "left VM and sent" at bounding box center [389, 199] width 152 height 24
type textarea "left VM and sent text"
click at [348, 247] on button "Create note" at bounding box center [336, 246] width 47 height 15
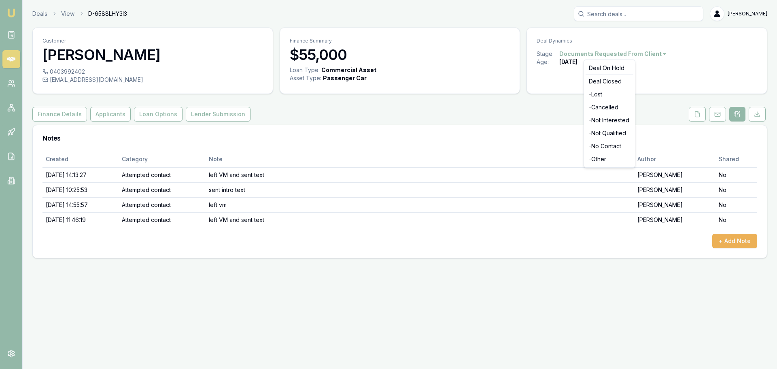
click at [625, 55] on html "Emu Broker Deals View D-6588LHY3I3 [PERSON_NAME] Toggle Menu Customer [PERSON_N…" at bounding box center [388, 184] width 777 height 369
click at [621, 150] on div "- No Contact" at bounding box center [609, 146] width 48 height 13
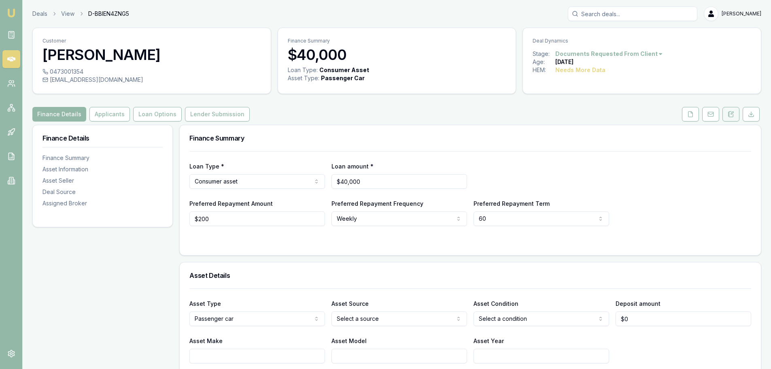
click at [735, 114] on button at bounding box center [730, 114] width 17 height 15
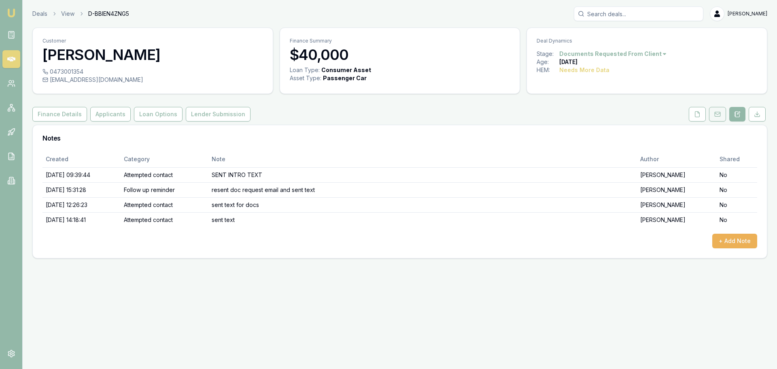
click at [714, 117] on button at bounding box center [717, 114] width 17 height 15
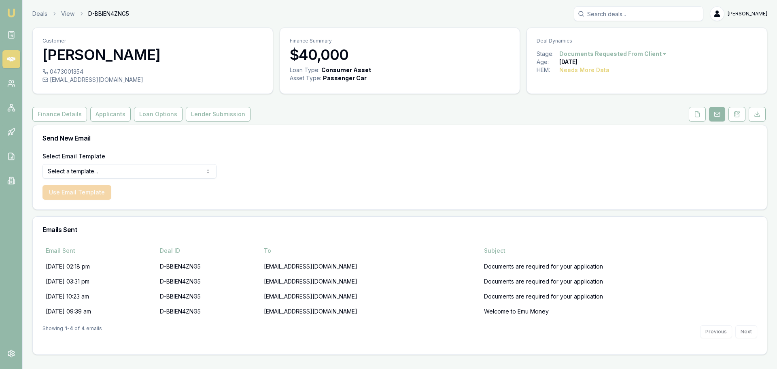
click at [116, 174] on html "Emu Broker Deals View D-BBIEN4ZNG5 Erin Shield Toggle Menu Customer SAMUEL PRIM…" at bounding box center [388, 184] width 777 height 369
select select "document-request-reminder"
click at [91, 197] on button "Use Email Template" at bounding box center [76, 192] width 69 height 15
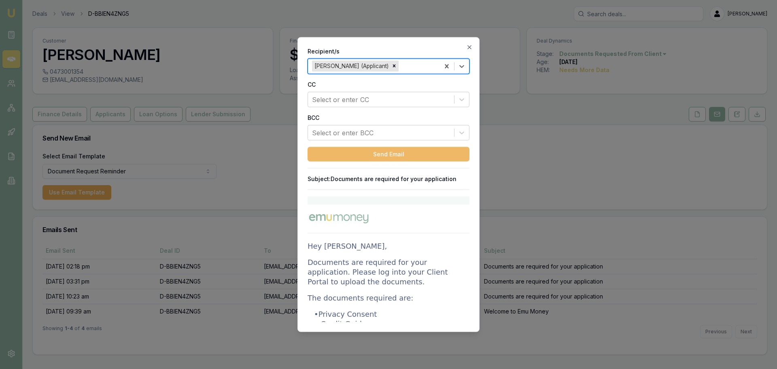
click at [441, 153] on button "Send Email" at bounding box center [388, 153] width 162 height 15
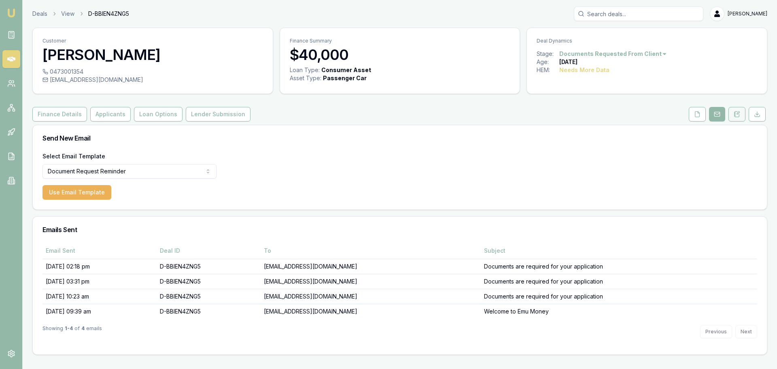
click at [734, 111] on icon at bounding box center [736, 114] width 6 height 6
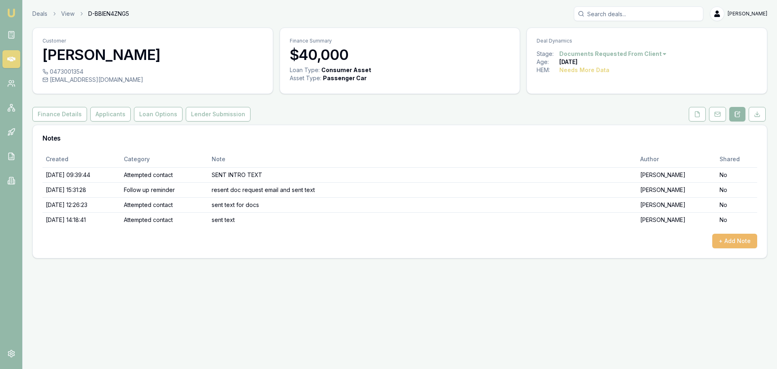
click at [733, 245] on button "+ Add Note" at bounding box center [734, 240] width 45 height 15
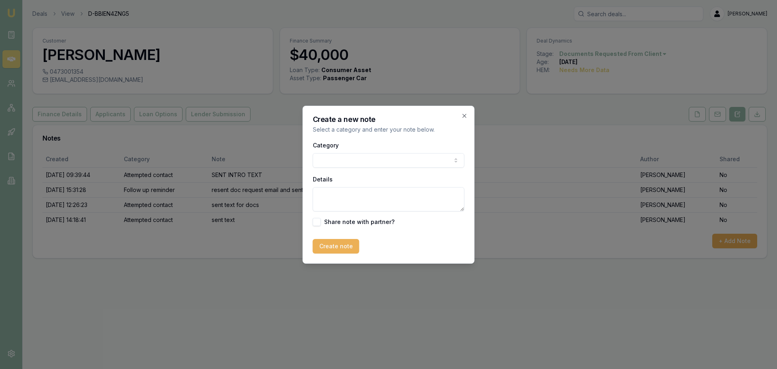
click at [376, 164] on body "Emu Broker Deals View D-BBIEN4ZNG5 Erin Shield Toggle Menu Customer SAMUEL PRIM…" at bounding box center [388, 184] width 777 height 369
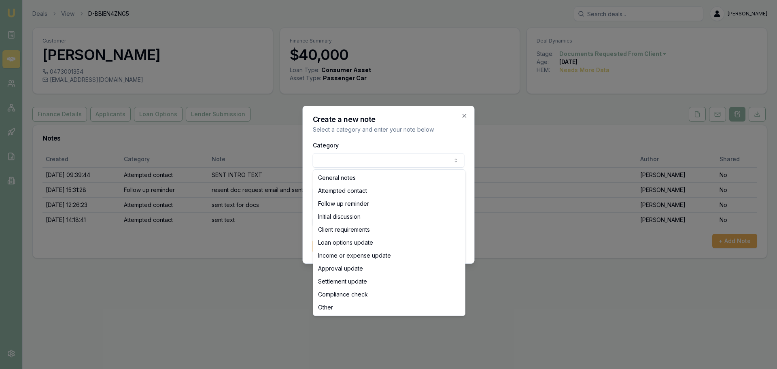
select select "ATTEMPTED_CONTACT"
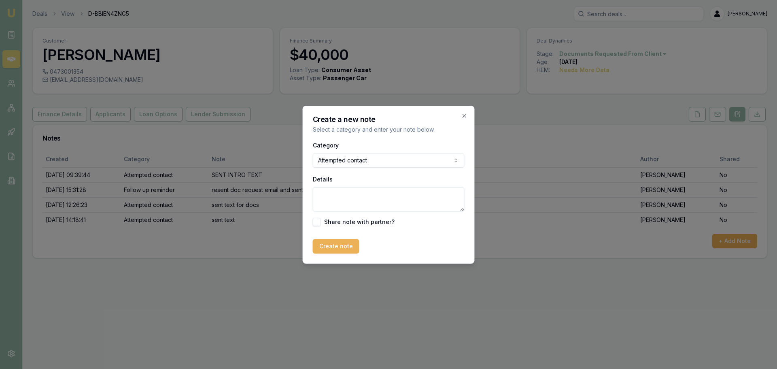
click at [362, 205] on textarea "Details" at bounding box center [389, 199] width 152 height 24
type textarea "resent doc request email and sent text"
click at [355, 246] on button "Create note" at bounding box center [336, 246] width 47 height 15
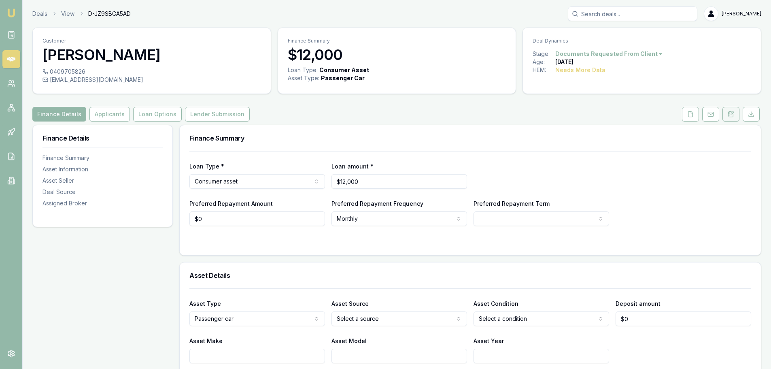
click at [738, 114] on button at bounding box center [730, 114] width 17 height 15
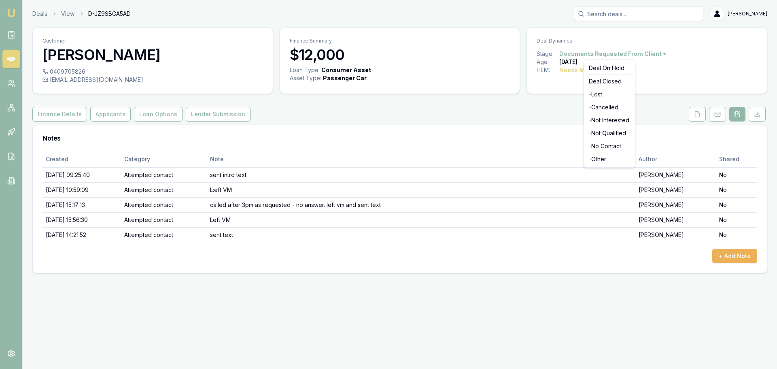
click at [648, 52] on html "Emu Broker Deals View D-JZ9SBCA5AD [PERSON_NAME] Shield Toggle Menu Customer [P…" at bounding box center [388, 184] width 777 height 369
click at [627, 66] on div "Deal On Hold" at bounding box center [609, 67] width 48 height 13
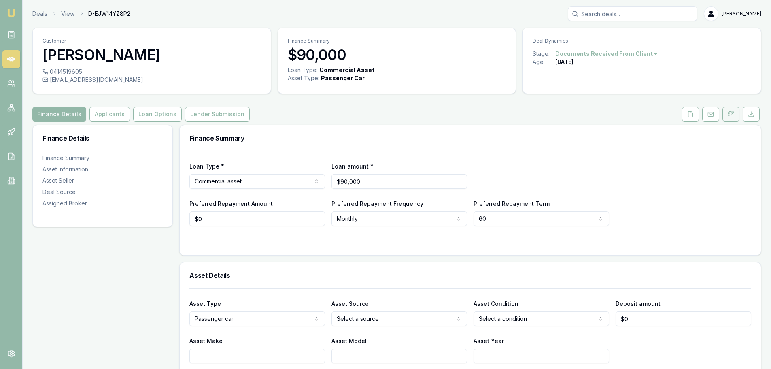
click at [726, 116] on button at bounding box center [730, 114] width 17 height 15
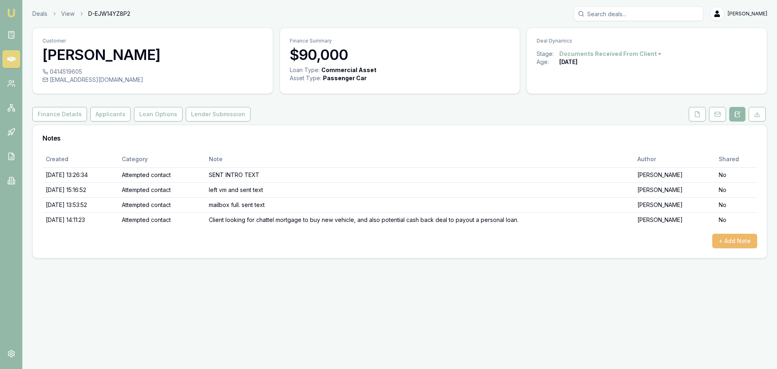
click at [732, 240] on button "+ Add Note" at bounding box center [734, 240] width 45 height 15
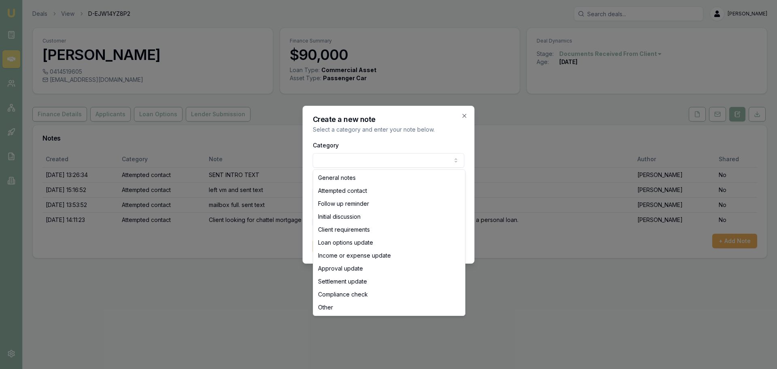
click at [338, 156] on body "Emu Broker Deals View D-EJW14YZ8P2 Erin Shield Toggle Menu Customer KYLE THOMPS…" at bounding box center [388, 184] width 777 height 369
select select "ATTEMPTED_CONTACT"
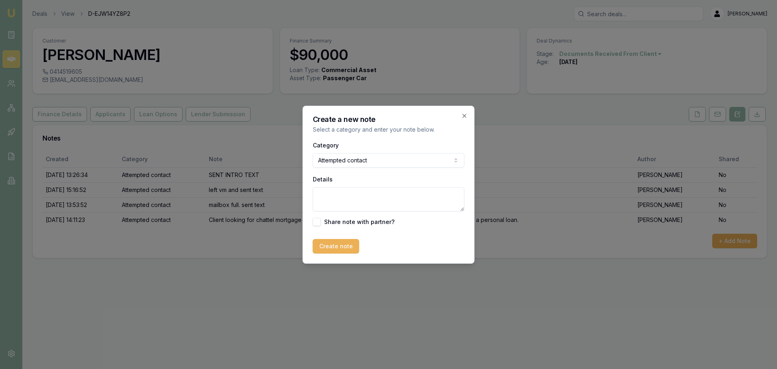
drag, startPoint x: 337, startPoint y: 201, endPoint x: 328, endPoint y: 191, distance: 14.6
click at [334, 195] on textarea "Details" at bounding box center [389, 199] width 152 height 24
type textarea "left vm and sent text"
click at [330, 249] on button "Create note" at bounding box center [336, 246] width 47 height 15
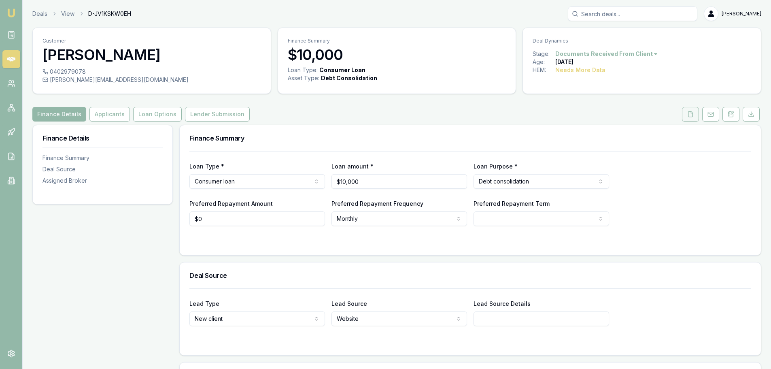
click at [687, 115] on icon at bounding box center [690, 114] width 6 height 6
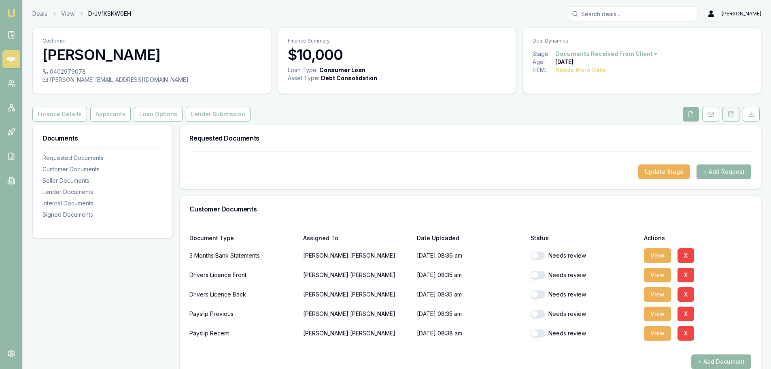
click at [737, 114] on button at bounding box center [730, 114] width 17 height 15
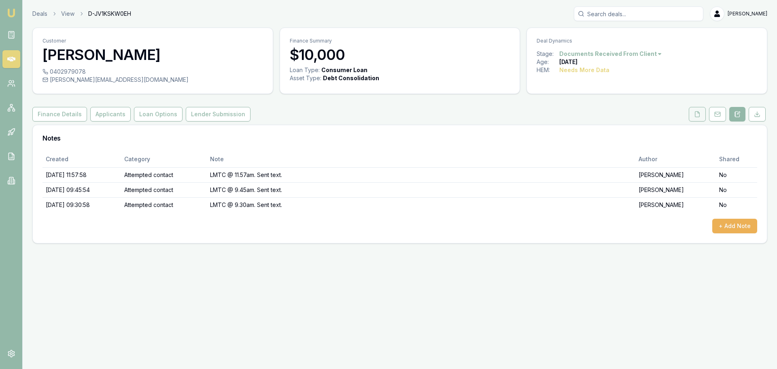
click at [698, 112] on polyline at bounding box center [698, 112] width 2 height 2
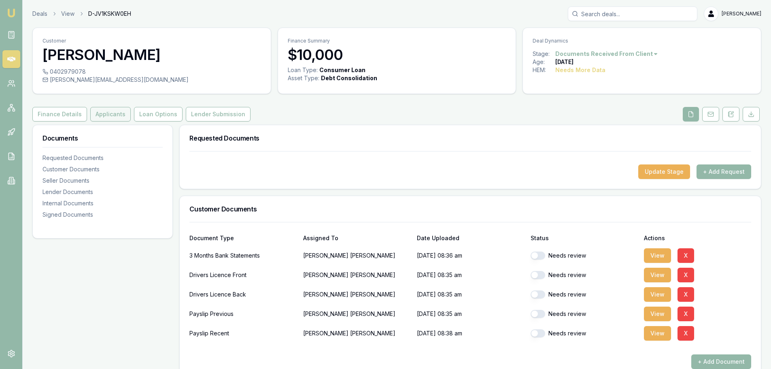
click at [112, 110] on button "Applicants" at bounding box center [110, 114] width 40 height 15
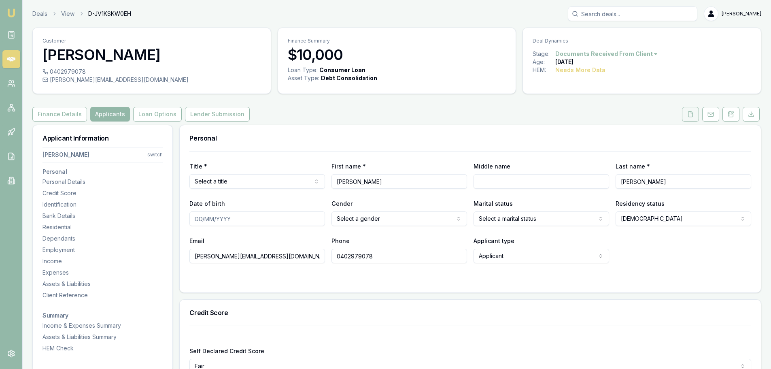
click at [690, 112] on polyline at bounding box center [691, 112] width 2 height 2
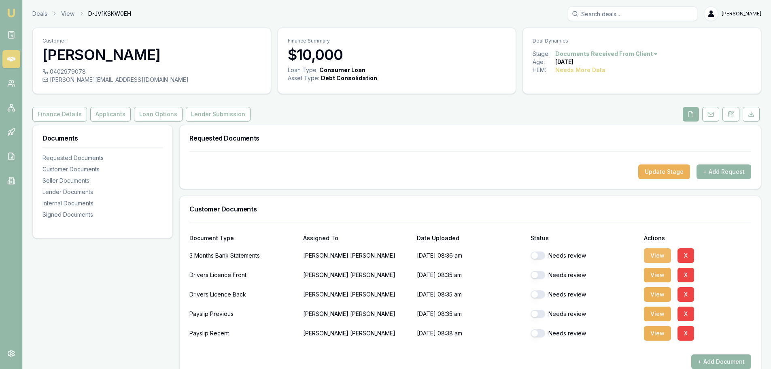
click at [656, 256] on button "View" at bounding box center [657, 255] width 27 height 15
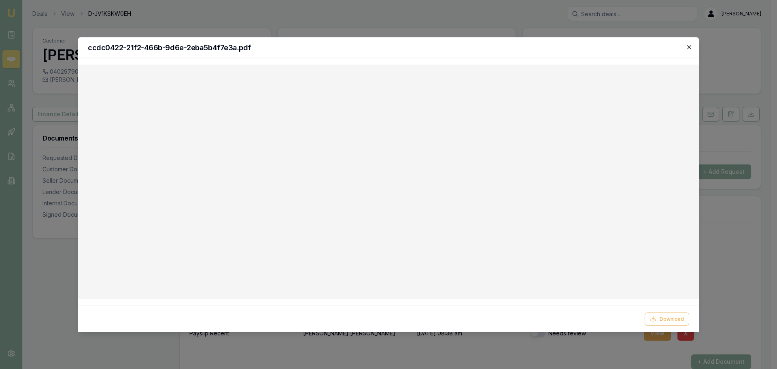
click at [687, 47] on icon "button" at bounding box center [689, 47] width 6 height 6
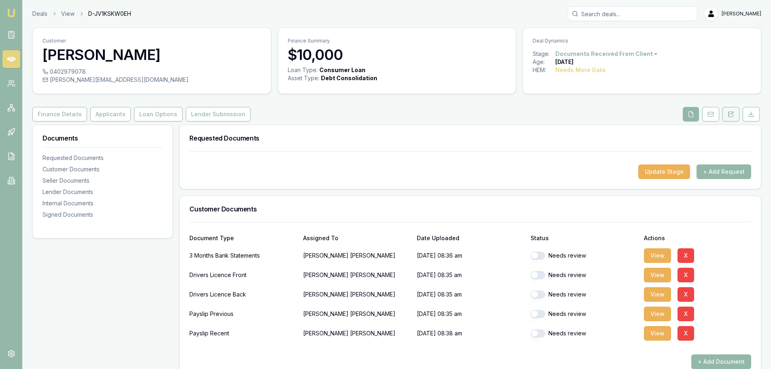
click at [737, 114] on button at bounding box center [730, 114] width 17 height 15
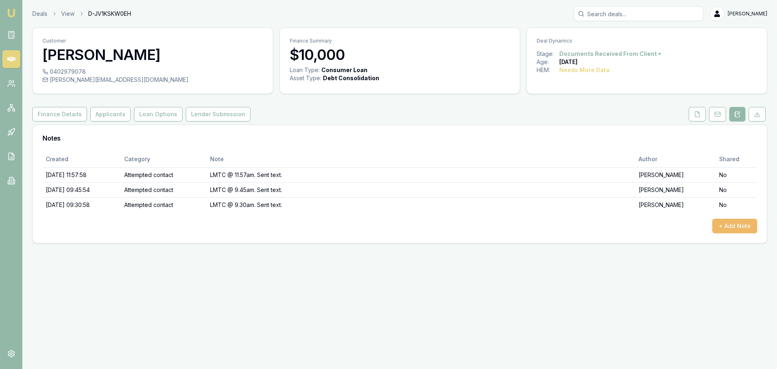
click at [740, 231] on button "+ Add Note" at bounding box center [734, 225] width 45 height 15
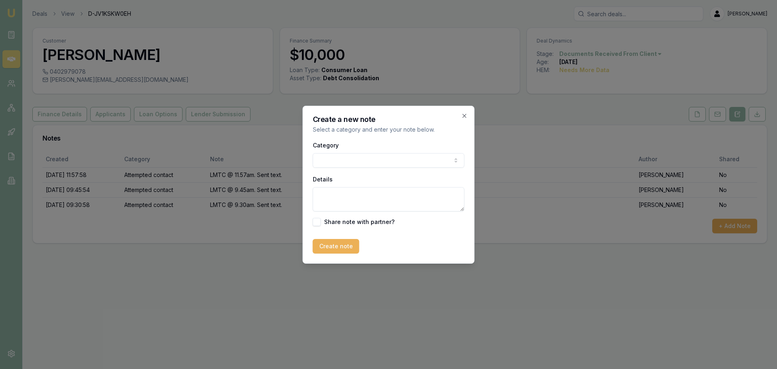
click at [339, 161] on body "Emu Broker Deals View D-JV1KSKW0EH Erin Shield Toggle Menu Customer Joe Morgan …" at bounding box center [388, 184] width 777 height 369
click at [342, 191] on textarea "Details" at bounding box center [389, 199] width 152 height 24
type textarea "d"
click at [466, 116] on icon "button" at bounding box center [464, 115] width 6 height 6
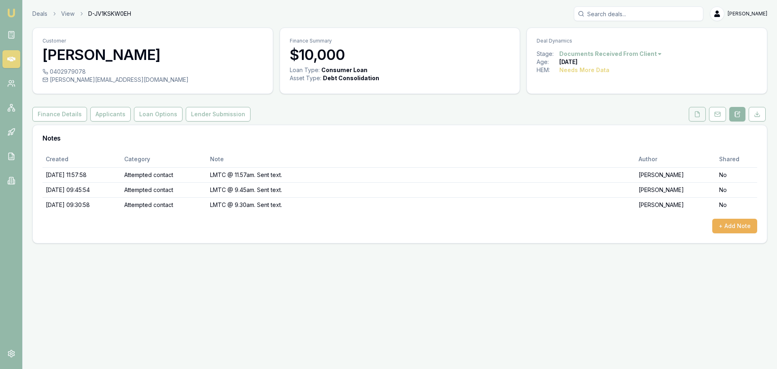
click at [693, 116] on button at bounding box center [696, 114] width 17 height 15
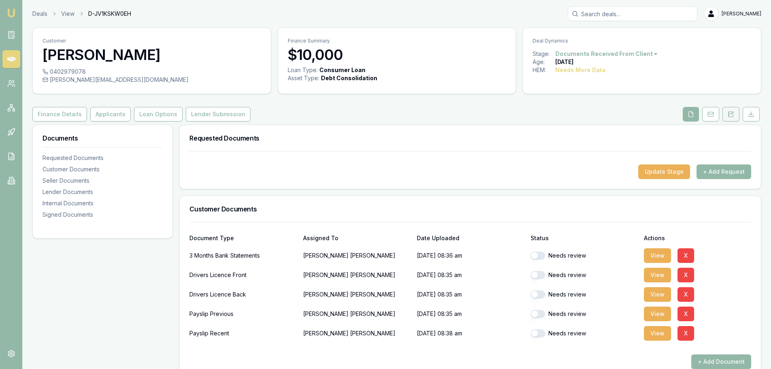
click at [729, 110] on button at bounding box center [730, 114] width 17 height 15
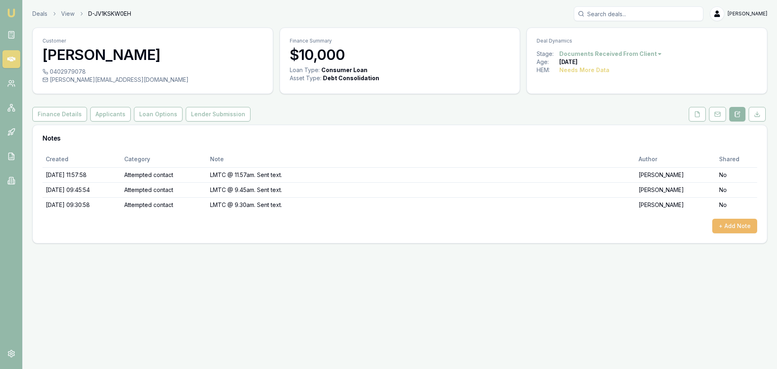
click at [724, 219] on button "+ Add Note" at bounding box center [734, 225] width 45 height 15
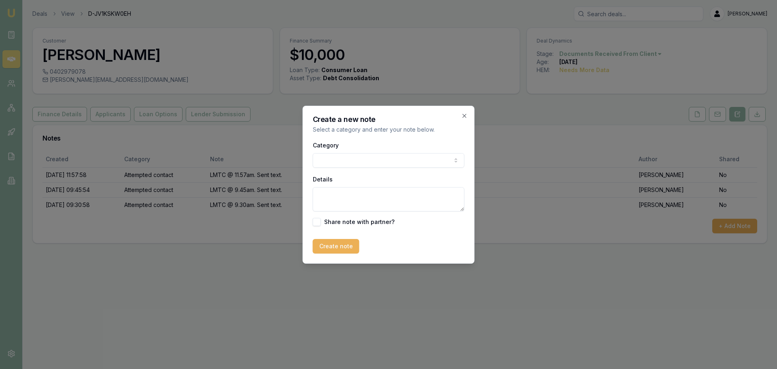
click at [448, 165] on body "Emu Broker Deals View D-JV1KSKW0EH Erin Shield Toggle Menu Customer Joe Morgan …" at bounding box center [388, 184] width 777 height 369
click at [381, 156] on body "Emu Broker Deals View D-JV1KSKW0EH Erin Shield Toggle Menu Customer Joe Morgan …" at bounding box center [388, 184] width 777 height 369
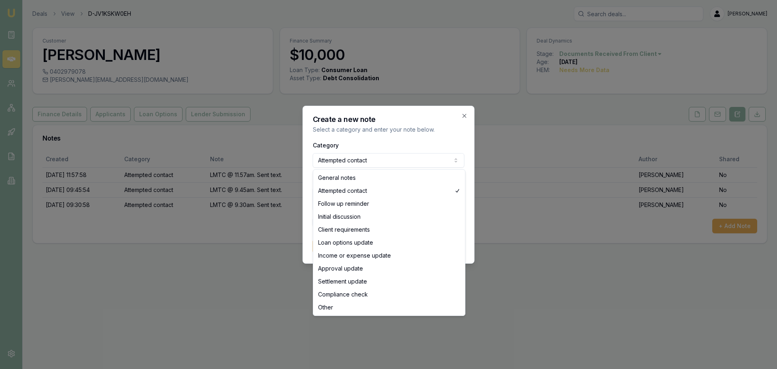
select select "GENERAL_NOTES"
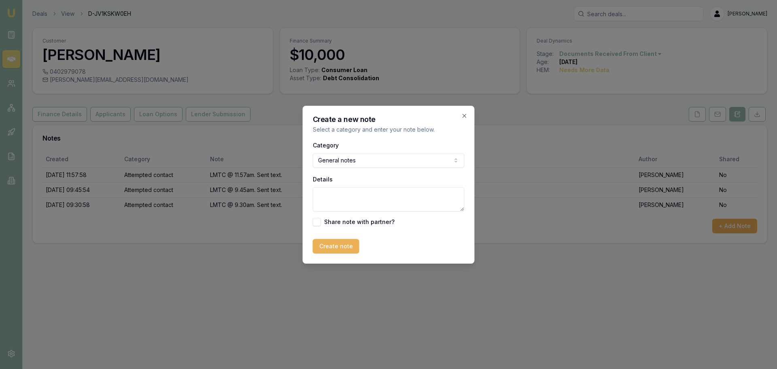
click at [358, 193] on textarea "Details" at bounding box center [389, 199] width 152 height 24
type textarea "declined, poor banking"
click at [316, 243] on button "Create note" at bounding box center [336, 246] width 47 height 15
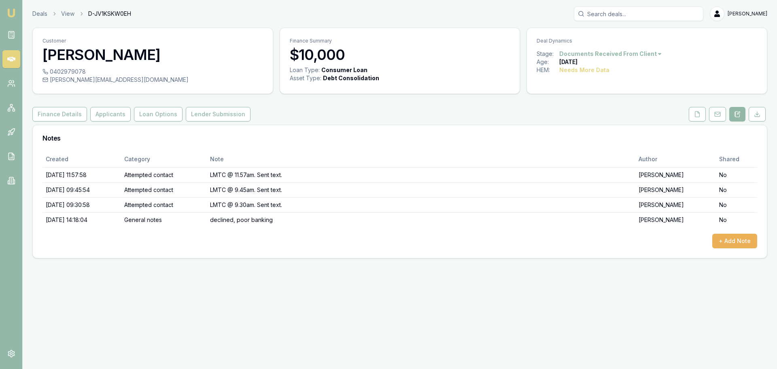
click at [629, 53] on html "Emu Broker Deals View D-JV1KSKW0EH Erin Shield Toggle Menu Customer Joe Morgan …" at bounding box center [388, 184] width 777 height 369
click at [604, 93] on div "- Lost" at bounding box center [607, 94] width 48 height 13
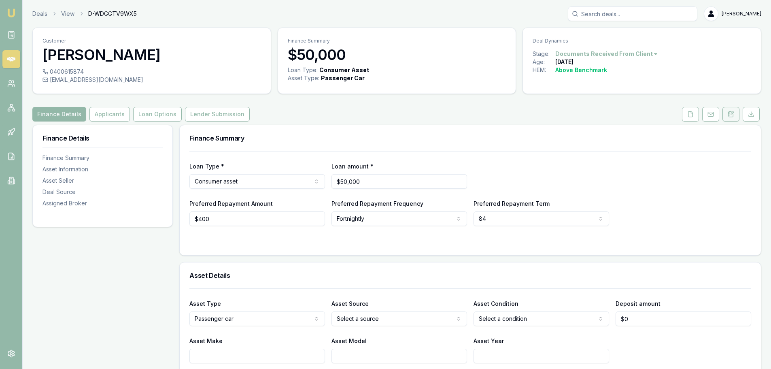
click at [733, 119] on button at bounding box center [730, 114] width 17 height 15
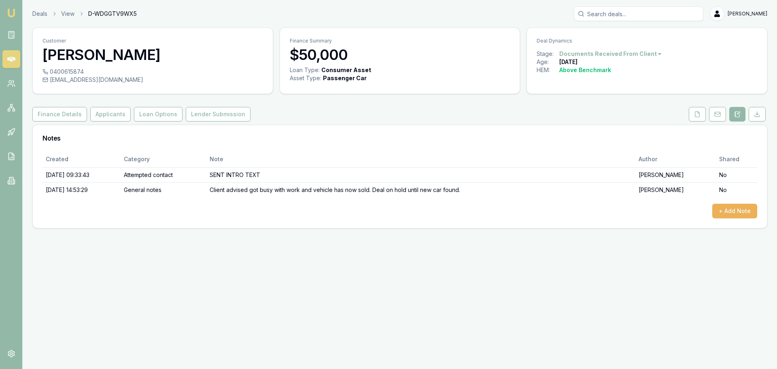
click at [642, 53] on html "Emu Broker Deals View D-WDGGTV9WX5 [PERSON_NAME] Toggle Menu Customer [PERSON_N…" at bounding box center [388, 184] width 777 height 369
click at [615, 71] on div "Deal On Hold" at bounding box center [607, 67] width 48 height 13
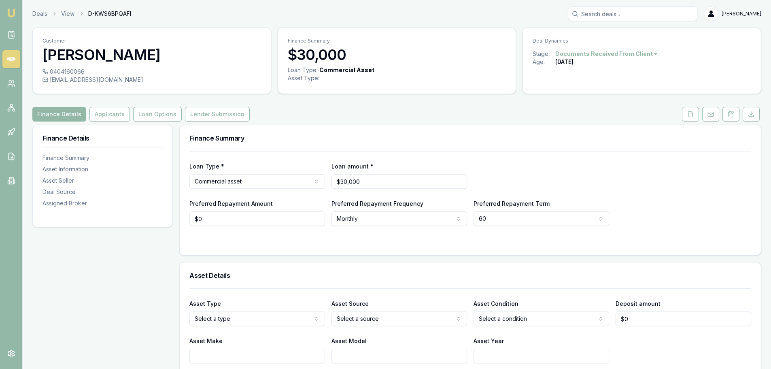
click at [645, 54] on html "Emu Broker Deals View D-KWS6BPQAFI Erin Shield Toggle Menu Customer SALLY EDWAR…" at bounding box center [385, 184] width 771 height 369
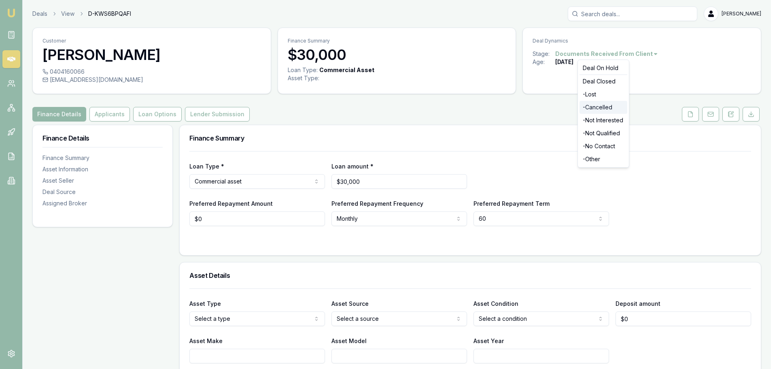
click at [591, 107] on div "- Cancelled" at bounding box center [603, 107] width 48 height 13
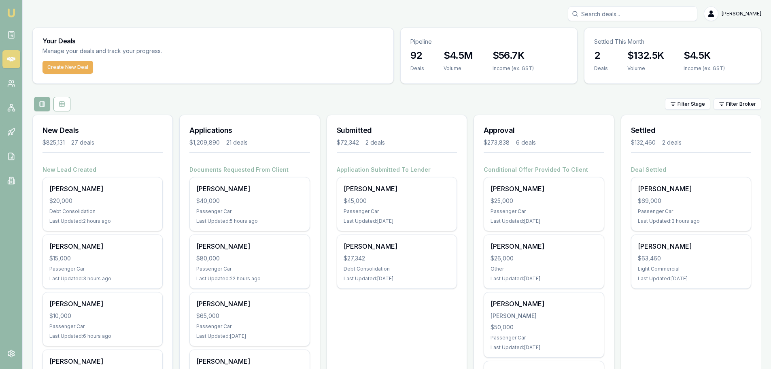
click at [641, 14] on input "Search deals" at bounding box center [632, 13] width 129 height 15
type input "0411562064"
click at [244, 18] on div "0411562064 No results [PERSON_NAME]" at bounding box center [396, 13] width 729 height 15
click at [240, 10] on div "0411562064 [PERSON_NAME]" at bounding box center [396, 13] width 729 height 15
click at [78, 68] on button "Create New Deal" at bounding box center [67, 67] width 51 height 13
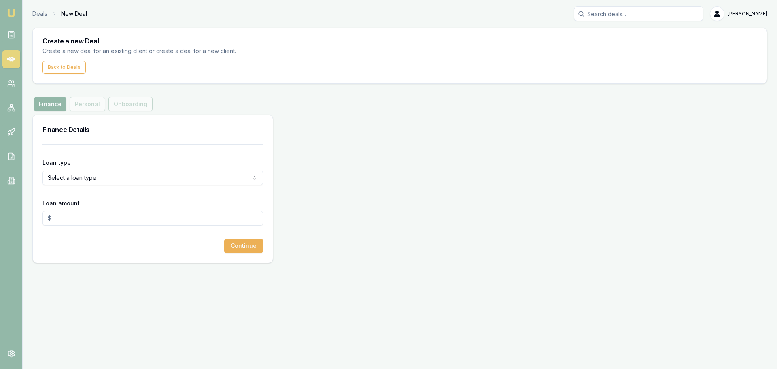
click at [225, 94] on div "Create a new Deal Create a new deal for an existing client or create a deal for…" at bounding box center [399, 145] width 735 height 235
click at [198, 91] on div "Create a new Deal Create a new deal for an existing client or create a deal for…" at bounding box center [399, 145] width 735 height 235
click at [192, 97] on div "Finance Personal Onboarding" at bounding box center [399, 104] width 735 height 15
click at [135, 181] on html "Emu Broker Deals New Deal [PERSON_NAME] Toggle Menu Create a new Deal Create a …" at bounding box center [388, 184] width 777 height 369
select select "COMMERCIAL_ASSET"
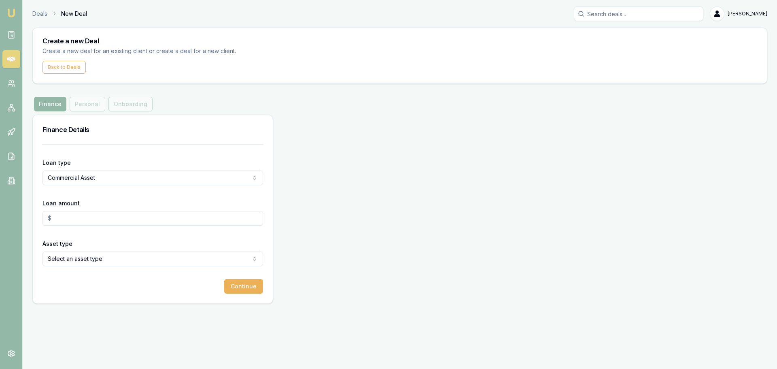
click at [87, 214] on input "Loan amount" at bounding box center [152, 218] width 220 height 15
type input "$45,000.00"
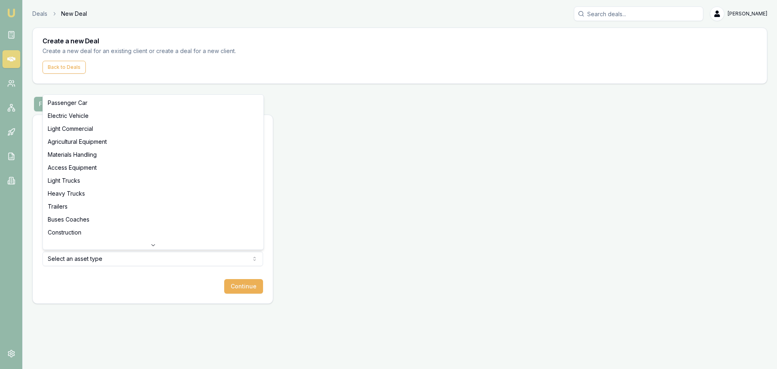
click at [92, 259] on html "Emu Broker Deals New Deal [PERSON_NAME] Toggle Menu Create a new Deal Create a …" at bounding box center [388, 184] width 777 height 369
select select "LIGHT_COMMERCIAL"
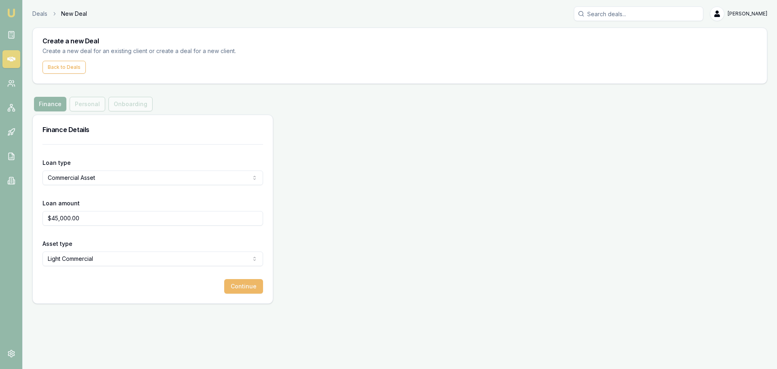
click at [252, 288] on button "Continue" at bounding box center [243, 286] width 39 height 15
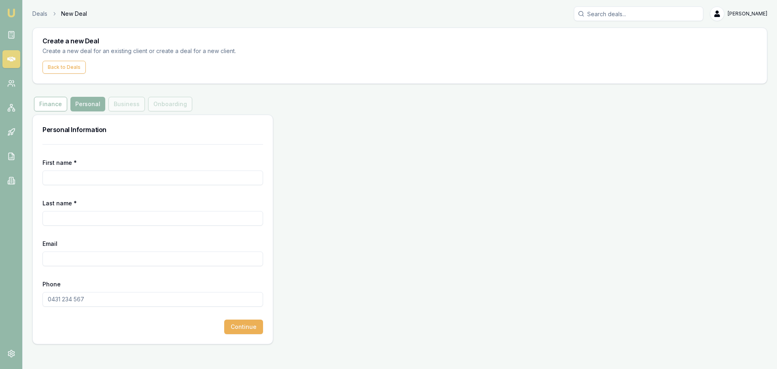
click at [113, 179] on input "First name *" at bounding box center [152, 177] width 220 height 15
type input "S"
type input "WISSEM"
click at [124, 216] on input "Last name *" at bounding box center [152, 218] width 220 height 15
type input "[PERSON_NAME]"
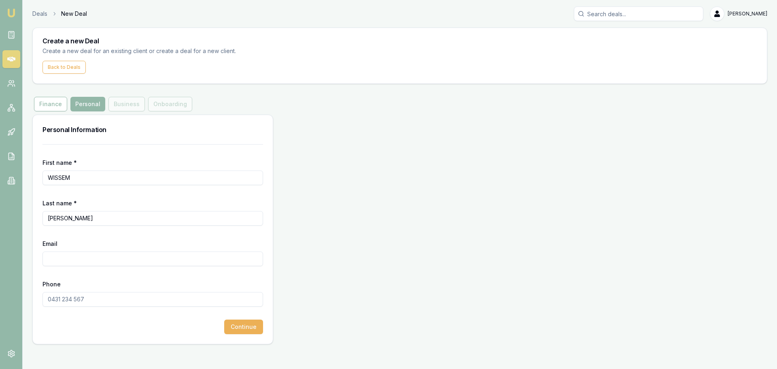
click at [149, 254] on input "Email" at bounding box center [152, 258] width 220 height 15
click at [155, 260] on input "Email" at bounding box center [152, 258] width 220 height 15
type input "[EMAIL_ADDRESS][DOMAIN_NAME]"
type input "0411 562 064"
click at [240, 326] on button "Continue" at bounding box center [243, 326] width 39 height 15
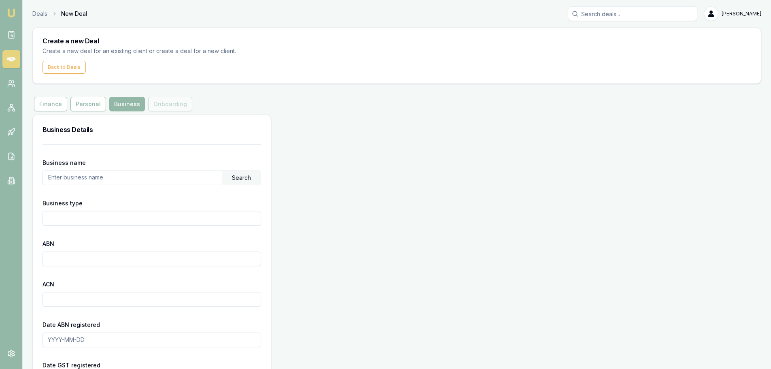
click at [201, 178] on input "text" at bounding box center [132, 177] width 179 height 13
click at [146, 180] on input "text" at bounding box center [132, 177] width 179 height 13
click at [243, 176] on div "Search" at bounding box center [241, 178] width 38 height 14
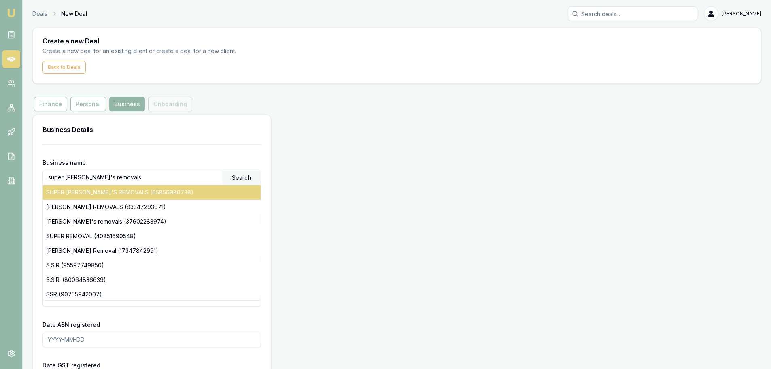
click at [179, 194] on div "SUPER [PERSON_NAME]'S REMOVALS (65856980738)" at bounding box center [152, 192] width 218 height 15
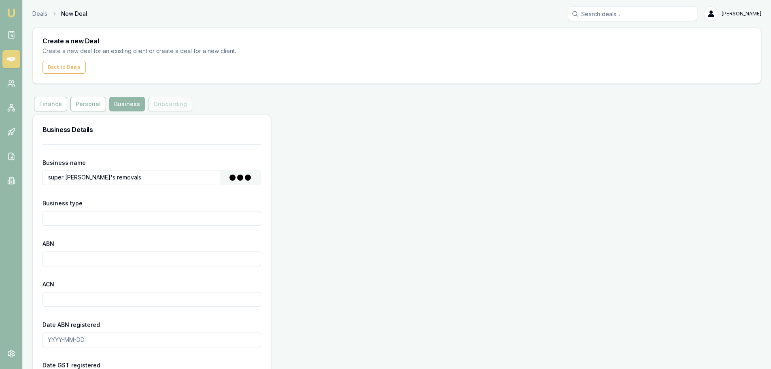
type input "AL [PERSON_NAME]"
type input "Individual/Sole Trader"
type input "65856980738"
type input "[DATE]"
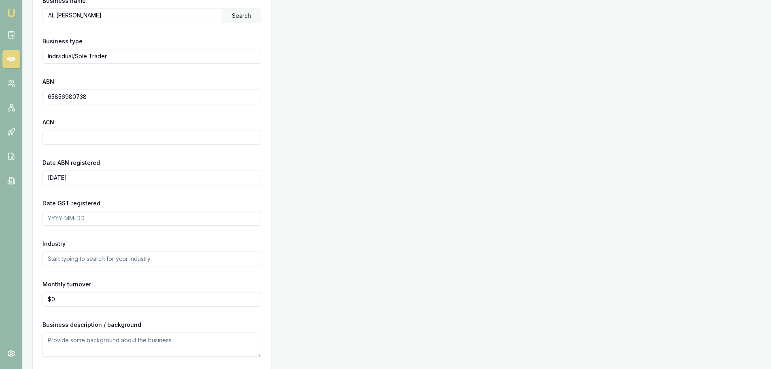
scroll to position [194, 0]
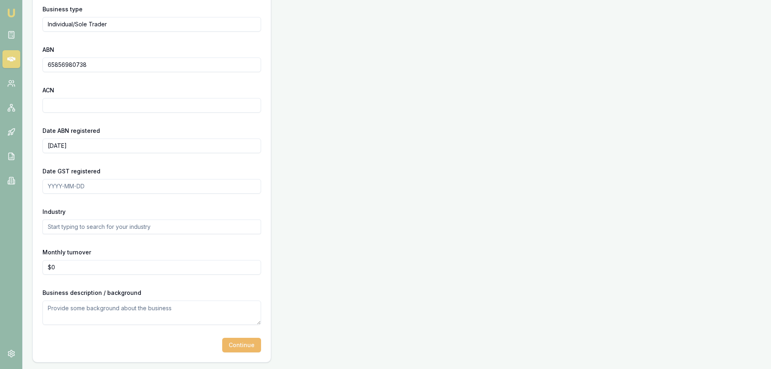
click at [244, 343] on button "Continue" at bounding box center [241, 344] width 39 height 15
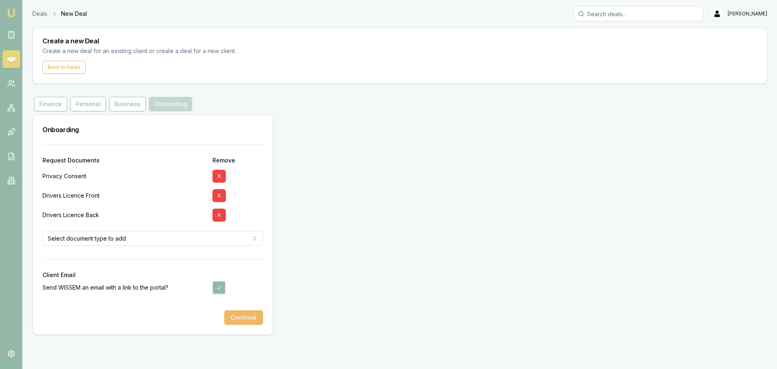
click at [247, 317] on button "Continue" at bounding box center [243, 317] width 39 height 15
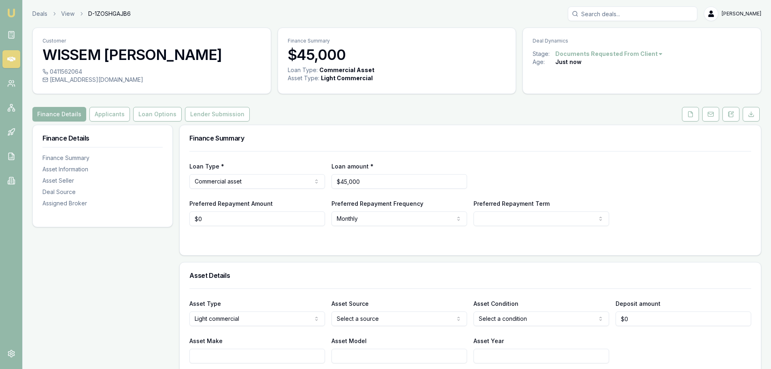
click at [388, 111] on div "Finance Details Applicants Loan Options Lender Submission" at bounding box center [396, 114] width 729 height 15
click at [686, 113] on button at bounding box center [690, 114] width 17 height 15
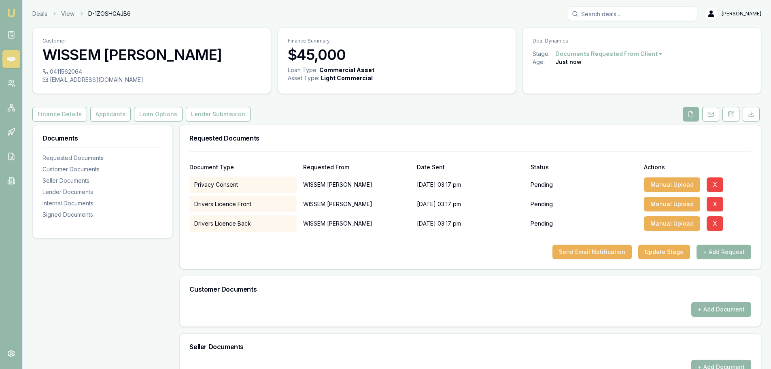
click at [414, 116] on div "Finance Details Applicants Loan Options Lender Submission" at bounding box center [396, 114] width 729 height 15
click at [12, 54] on link at bounding box center [11, 59] width 18 height 18
